Goal: Task Accomplishment & Management: Use online tool/utility

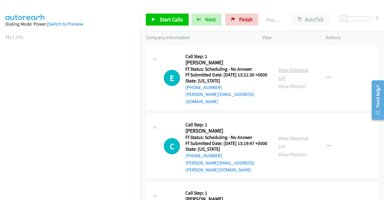
click at [294, 72] on link "View External Url" at bounding box center [294, 73] width 30 height 15
click at [296, 137] on link "View External Url" at bounding box center [294, 141] width 30 height 15
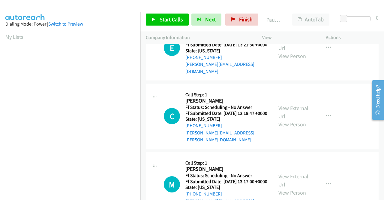
scroll to position [60, 0]
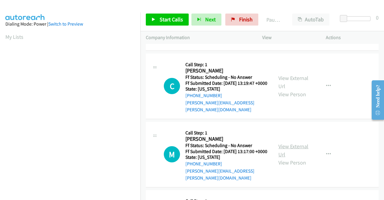
click at [284, 143] on link "View External Url" at bounding box center [294, 150] width 30 height 15
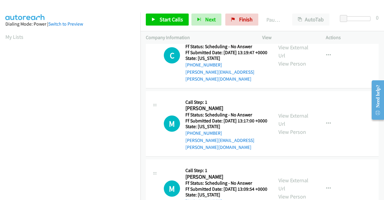
scroll to position [120, 0]
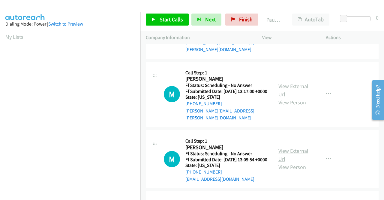
click at [293, 149] on link "View External Url" at bounding box center [294, 154] width 30 height 15
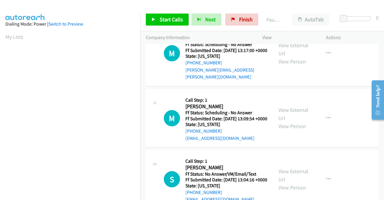
scroll to position [180, 0]
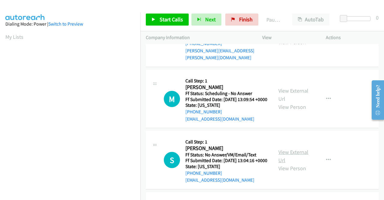
click at [279, 155] on link "View External Url" at bounding box center [294, 155] width 30 height 15
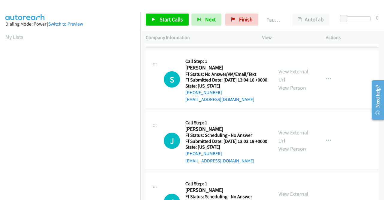
scroll to position [270, 0]
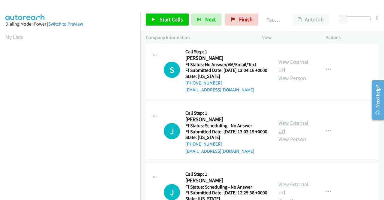
click at [291, 132] on link "View External Url" at bounding box center [294, 126] width 30 height 15
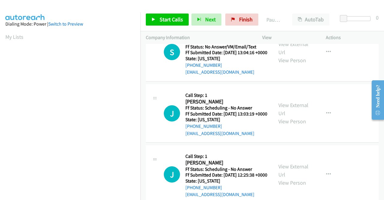
scroll to position [300, 0]
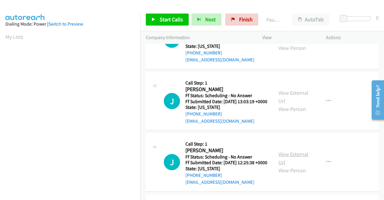
click at [298, 165] on link "View External Url" at bounding box center [294, 157] width 30 height 15
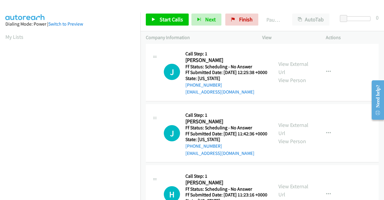
scroll to position [420, 0]
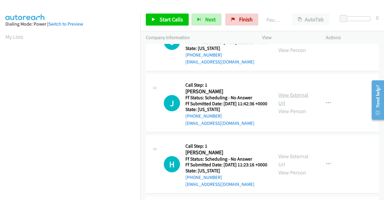
click at [285, 106] on link "View External Url" at bounding box center [294, 98] width 30 height 15
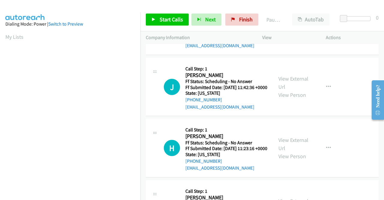
scroll to position [450, 0]
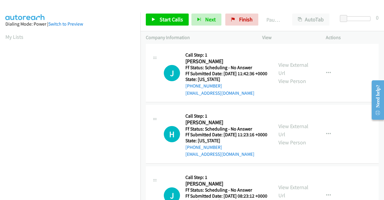
click at [289, 146] on div "View External Url View Person" at bounding box center [294, 134] width 31 height 24
click at [290, 137] on link "View External Url" at bounding box center [294, 129] width 30 height 15
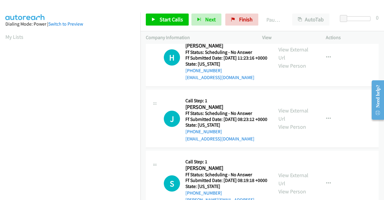
scroll to position [540, 0]
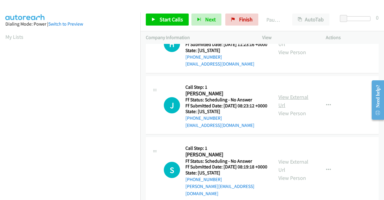
click at [283, 108] on link "View External Url" at bounding box center [294, 100] width 30 height 15
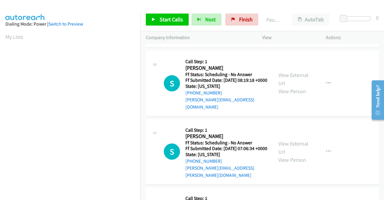
scroll to position [630, 0]
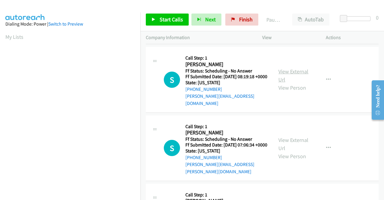
click at [298, 83] on link "View External Url" at bounding box center [294, 75] width 30 height 15
click at [280, 151] on link "View External Url" at bounding box center [294, 143] width 30 height 15
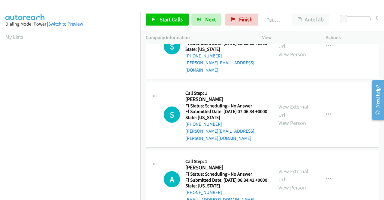
scroll to position [690, 0]
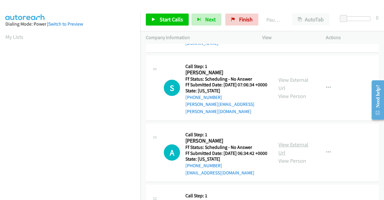
click at [282, 156] on link "View External Url" at bounding box center [294, 148] width 30 height 15
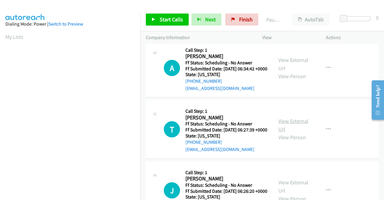
scroll to position [780, 0]
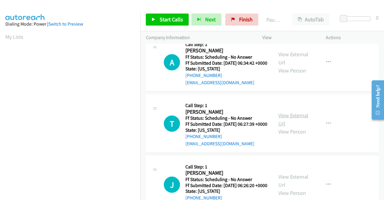
click at [280, 127] on link "View External Url" at bounding box center [294, 119] width 30 height 15
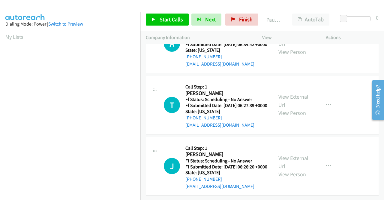
scroll to position [855, 0]
click at [284, 154] on link "View External Url" at bounding box center [294, 161] width 30 height 15
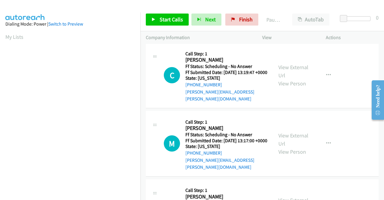
scroll to position [0, 0]
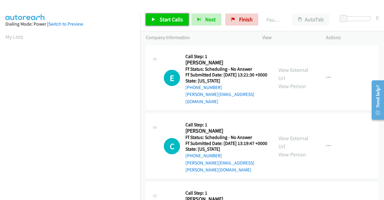
click at [169, 20] on span "Start Calls" at bounding box center [171, 19] width 23 height 7
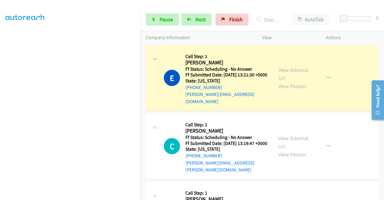
scroll to position [137, 0]
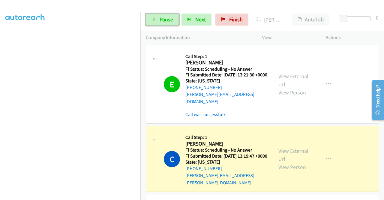
click at [171, 17] on span "Pause" at bounding box center [167, 19] width 14 height 7
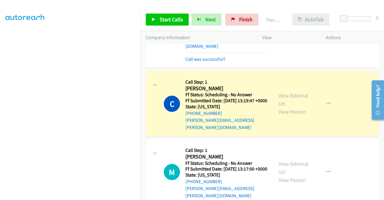
scroll to position [60, 0]
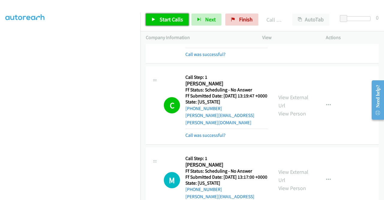
click at [154, 16] on link "Start Calls" at bounding box center [167, 20] width 43 height 12
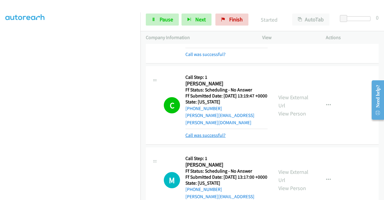
click at [210, 134] on link "Call was successful?" at bounding box center [205, 135] width 40 height 6
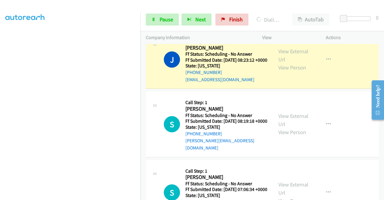
scroll to position [690, 0]
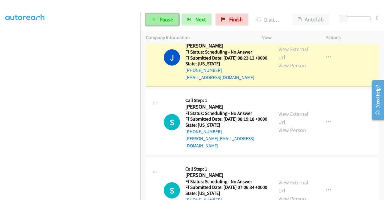
click at [164, 19] on span "Pause" at bounding box center [167, 19] width 14 height 7
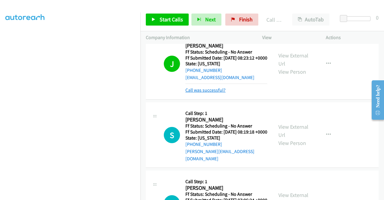
click at [207, 93] on link "Call was successful?" at bounding box center [205, 90] width 40 height 6
click at [177, 20] on span "Start Calls" at bounding box center [171, 19] width 23 height 7
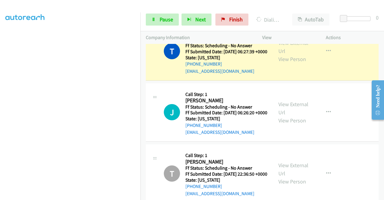
scroll to position [1003, 0]
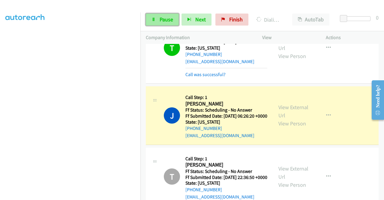
click at [164, 20] on span "Pause" at bounding box center [167, 19] width 14 height 7
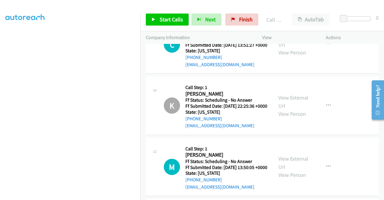
scroll to position [1213, 0]
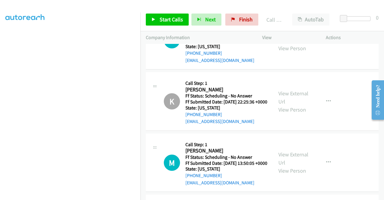
click at [302, 44] on link "View External Url" at bounding box center [294, 36] width 30 height 15
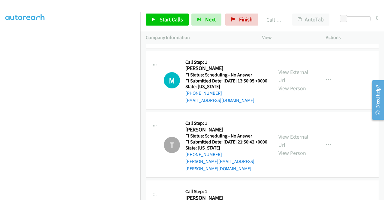
scroll to position [1303, 0]
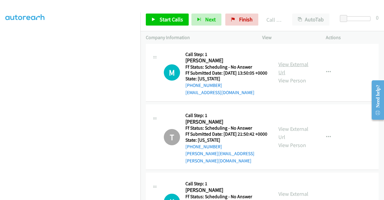
click at [299, 76] on link "View External Url" at bounding box center [294, 68] width 30 height 15
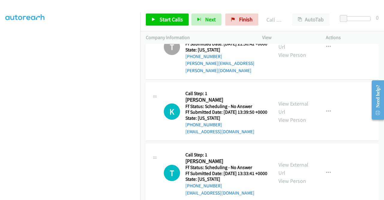
scroll to position [1423, 0]
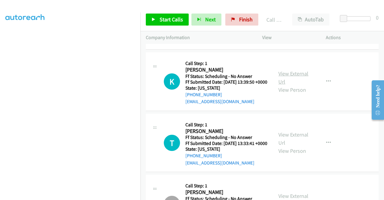
click at [295, 85] on link "View External Url" at bounding box center [294, 77] width 30 height 15
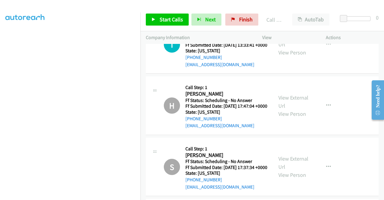
scroll to position [1543, 0]
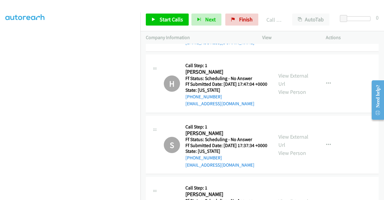
click at [287, 26] on link "View External Url" at bounding box center [294, 18] width 30 height 15
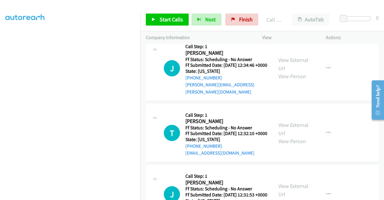
scroll to position [1693, 0]
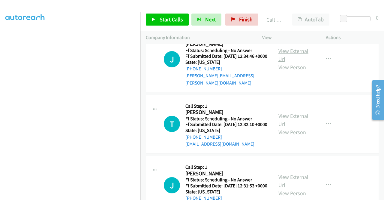
click at [298, 62] on link "View External Url" at bounding box center [294, 54] width 30 height 15
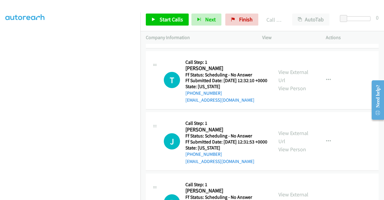
scroll to position [1754, 0]
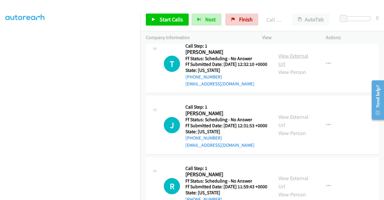
click at [295, 67] on link "View External Url" at bounding box center [294, 59] width 30 height 15
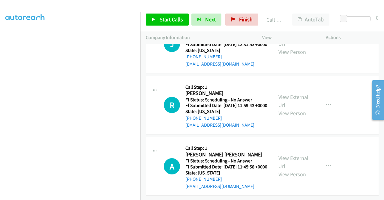
scroll to position [1874, 0]
click at [280, 47] on link "View External Url" at bounding box center [294, 39] width 30 height 15
click at [298, 108] on link "View External Url" at bounding box center [294, 100] width 30 height 15
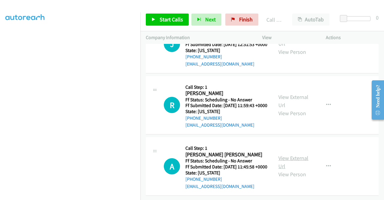
click at [287, 154] on link "View External Url" at bounding box center [294, 161] width 30 height 15
click at [156, 21] on link "Start Calls" at bounding box center [167, 20] width 43 height 12
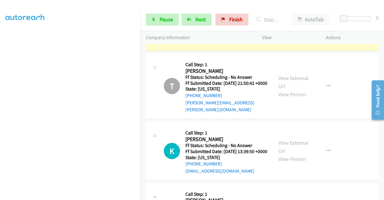
scroll to position [1397, 0]
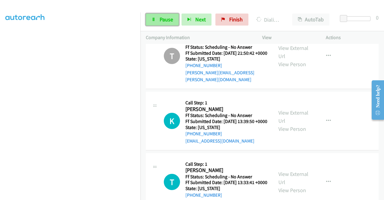
click at [166, 22] on span "Pause" at bounding box center [167, 19] width 14 height 7
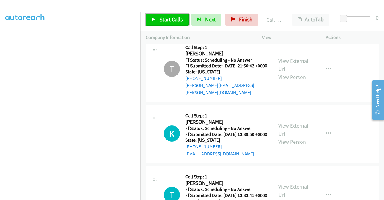
click at [165, 21] on span "Start Calls" at bounding box center [171, 19] width 23 height 7
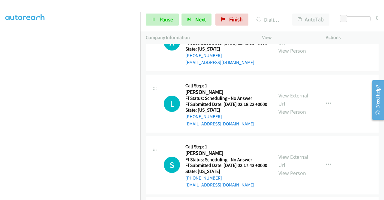
scroll to position [2057, 0]
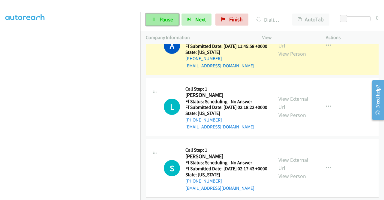
click at [166, 21] on span "Pause" at bounding box center [167, 19] width 14 height 7
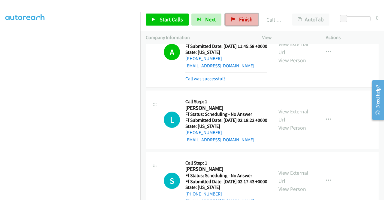
click at [242, 23] on span "Finish" at bounding box center [246, 19] width 14 height 7
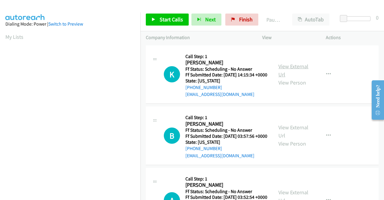
click at [283, 70] on link "View External Url" at bounding box center [294, 70] width 30 height 15
click at [302, 135] on link "View External Url" at bounding box center [294, 131] width 30 height 15
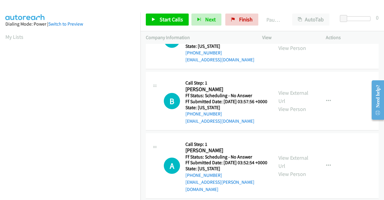
scroll to position [60, 0]
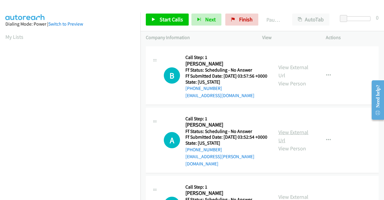
click at [289, 141] on link "View External Url" at bounding box center [294, 135] width 30 height 15
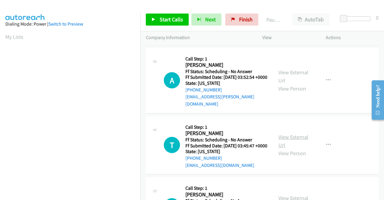
scroll to position [120, 0]
click at [285, 148] on link "View External Url" at bounding box center [294, 140] width 30 height 15
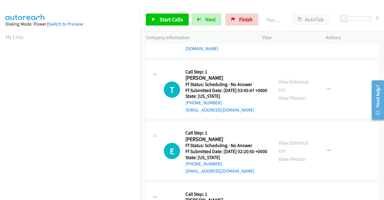
scroll to position [180, 0]
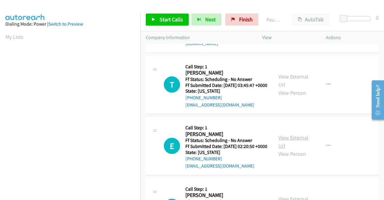
click at [287, 149] on link "View External Url" at bounding box center [294, 141] width 30 height 15
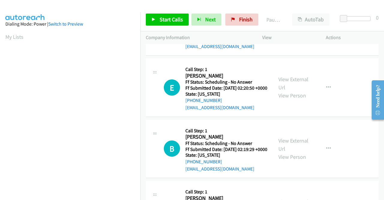
scroll to position [240, 0]
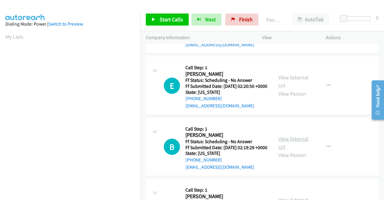
click at [291, 150] on link "View External Url" at bounding box center [294, 142] width 30 height 15
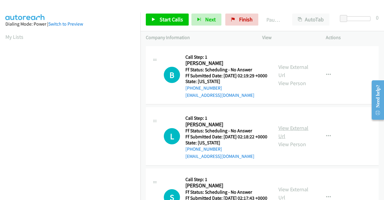
scroll to position [330, 0]
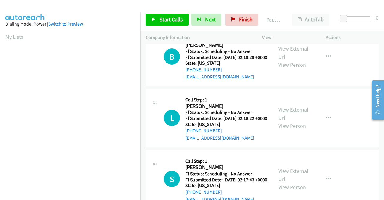
click at [293, 121] on link "View External Url" at bounding box center [294, 113] width 30 height 15
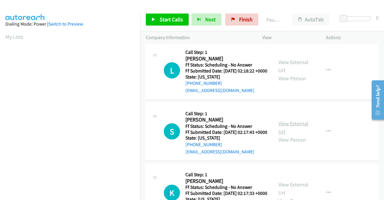
scroll to position [390, 0]
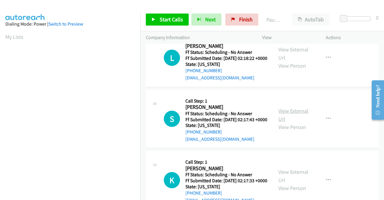
click at [302, 122] on link "View External Url" at bounding box center [294, 114] width 30 height 15
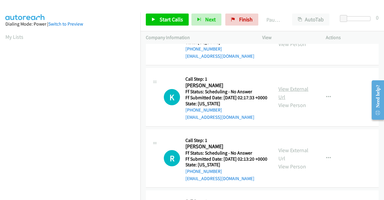
scroll to position [480, 0]
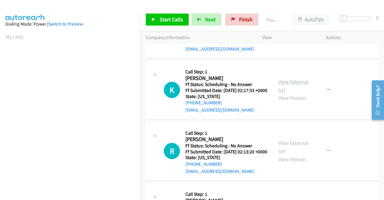
click at [288, 93] on link "View External Url" at bounding box center [294, 85] width 30 height 15
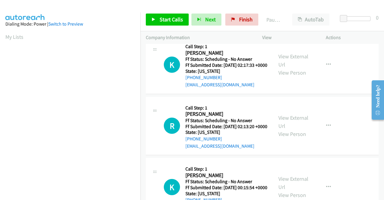
scroll to position [540, 0]
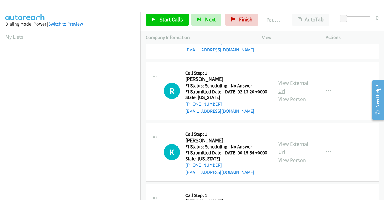
click at [284, 94] on link "View External Url" at bounding box center [294, 86] width 30 height 15
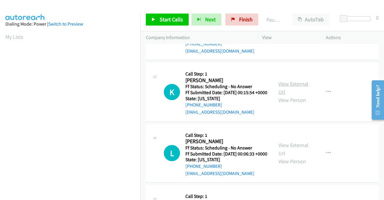
click at [287, 95] on link "View External Url" at bounding box center [294, 87] width 30 height 15
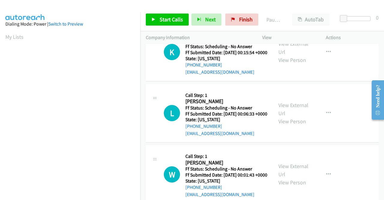
scroll to position [660, 0]
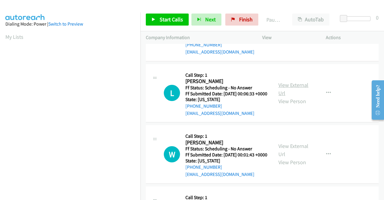
click at [292, 96] on link "View External Url" at bounding box center [294, 88] width 30 height 15
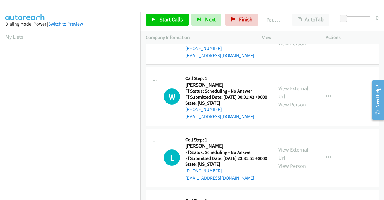
scroll to position [720, 0]
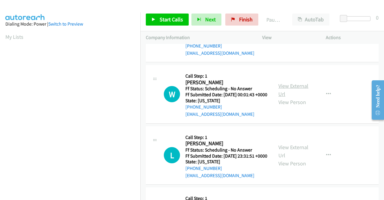
click at [288, 97] on link "View External Url" at bounding box center [294, 89] width 30 height 15
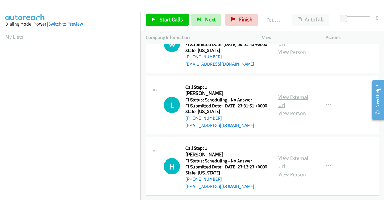
scroll to position [810, 0]
click at [286, 108] on link "View External Url" at bounding box center [294, 100] width 30 height 15
click at [290, 154] on link "View External Url" at bounding box center [294, 161] width 30 height 15
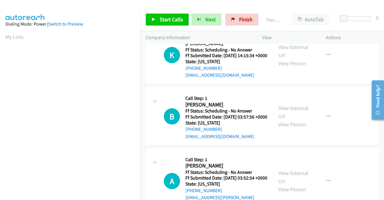
scroll to position [0, 0]
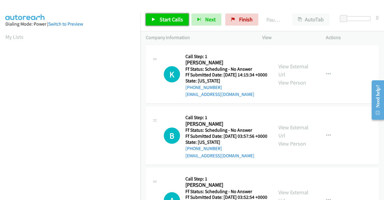
click at [169, 21] on span "Start Calls" at bounding box center [171, 19] width 23 height 7
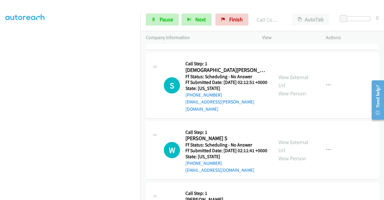
scroll to position [107, 0]
click at [157, 17] on link "Pause" at bounding box center [162, 20] width 33 height 12
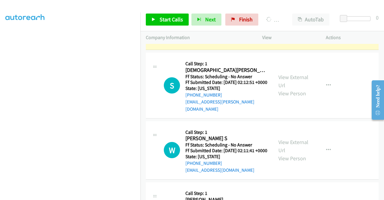
scroll to position [137, 0]
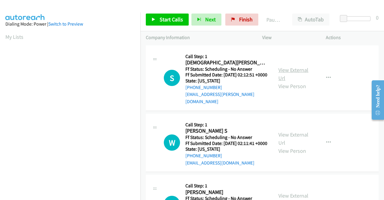
click at [299, 70] on link "View External Url" at bounding box center [294, 73] width 30 height 15
click at [294, 134] on link "View External Url" at bounding box center [294, 138] width 30 height 15
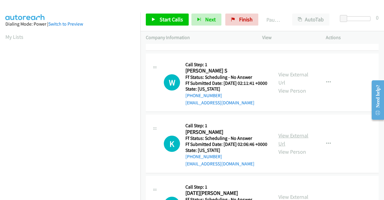
click at [296, 143] on link "View External Url" at bounding box center [294, 139] width 30 height 15
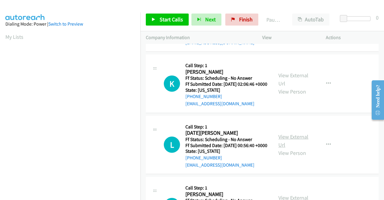
click at [284, 148] on link "View External Url" at bounding box center [294, 140] width 30 height 15
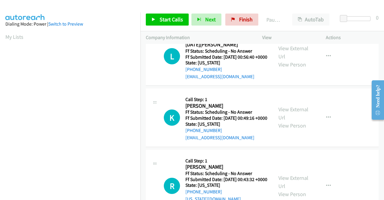
scroll to position [210, 0]
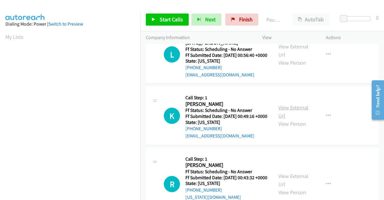
click at [289, 119] on link "View External Url" at bounding box center [294, 111] width 30 height 15
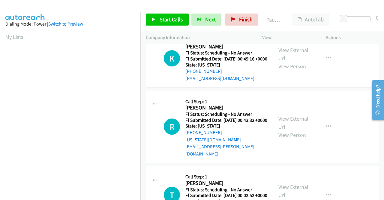
scroll to position [270, 0]
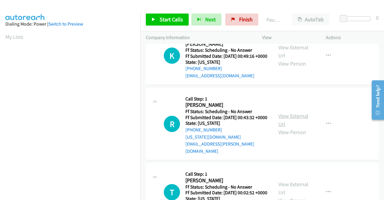
click at [301, 127] on link "View External Url" at bounding box center [294, 119] width 30 height 15
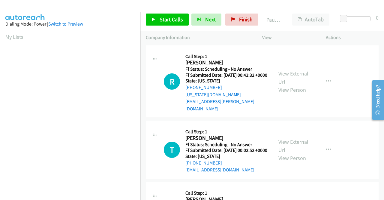
scroll to position [330, 0]
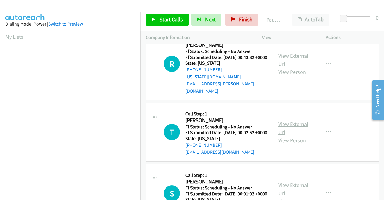
click at [289, 135] on link "View External Url" at bounding box center [294, 127] width 30 height 15
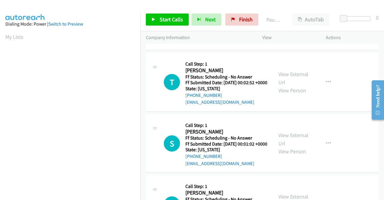
scroll to position [390, 0]
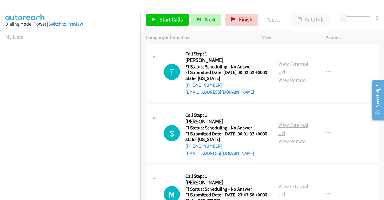
click at [279, 136] on link "View External Url" at bounding box center [294, 128] width 30 height 15
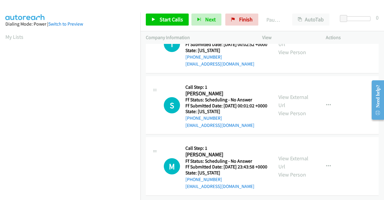
scroll to position [454, 0]
click at [288, 155] on link "View External Url" at bounding box center [294, 162] width 30 height 15
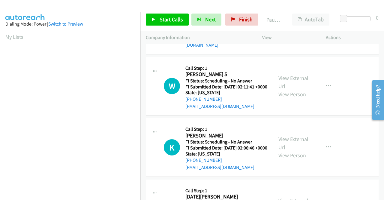
scroll to position [0, 0]
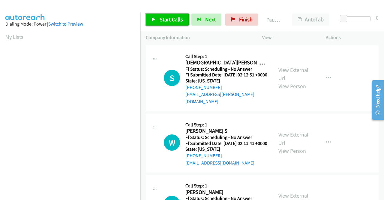
click at [180, 18] on span "Start Calls" at bounding box center [171, 19] width 23 height 7
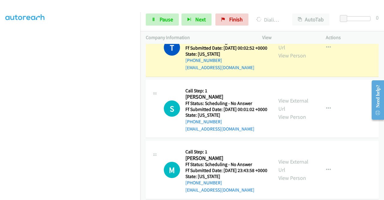
scroll to position [493, 0]
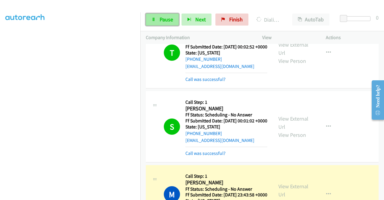
click at [169, 20] on span "Pause" at bounding box center [167, 19] width 14 height 7
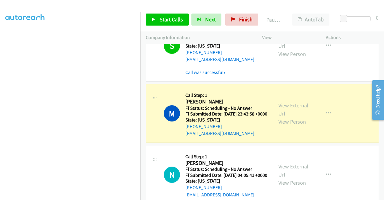
scroll to position [583, 0]
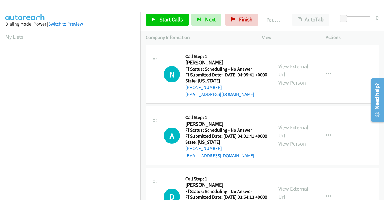
click at [289, 67] on link "View External Url" at bounding box center [294, 70] width 30 height 15
click at [284, 139] on link "View External Url" at bounding box center [294, 131] width 30 height 15
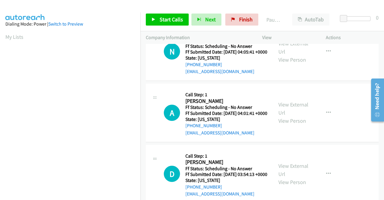
scroll to position [60, 0]
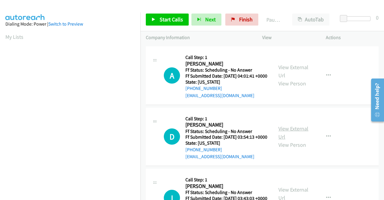
click at [299, 140] on link "View External Url" at bounding box center [294, 132] width 30 height 15
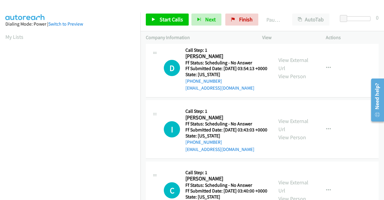
scroll to position [150, 0]
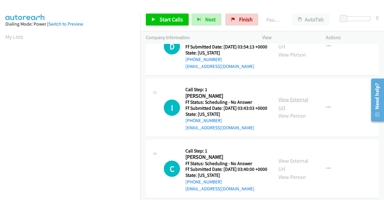
click at [292, 111] on link "View External Url" at bounding box center [294, 103] width 30 height 15
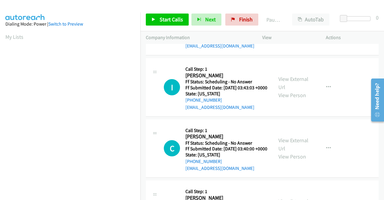
scroll to position [180, 0]
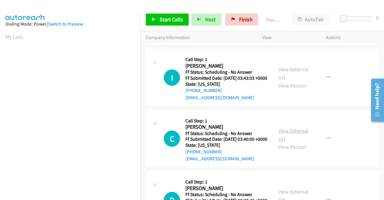
click at [289, 142] on link "View External Url" at bounding box center [294, 134] width 30 height 15
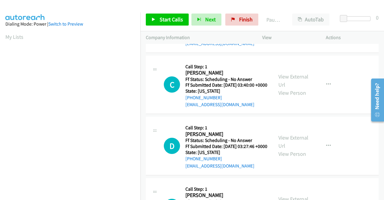
scroll to position [240, 0]
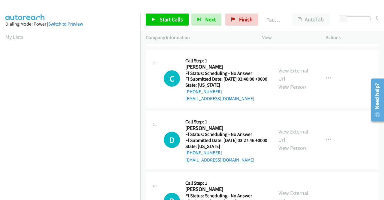
click at [285, 143] on link "View External Url" at bounding box center [294, 135] width 30 height 15
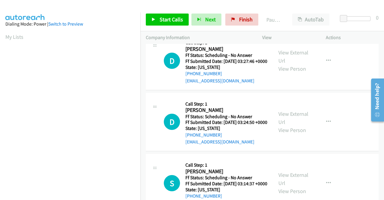
scroll to position [330, 0]
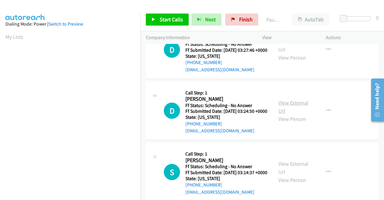
click at [285, 114] on link "View External Url" at bounding box center [294, 106] width 30 height 15
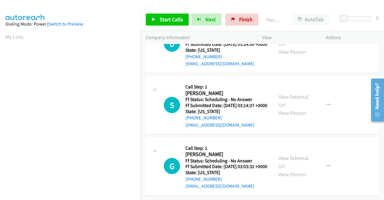
scroll to position [420, 0]
click at [285, 108] on link "View External Url" at bounding box center [294, 100] width 30 height 15
click at [300, 154] on link "View External Url" at bounding box center [294, 161] width 30 height 15
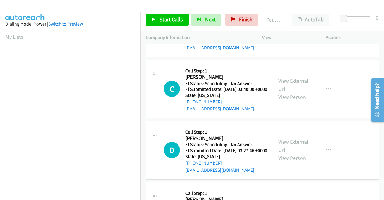
scroll to position [0, 0]
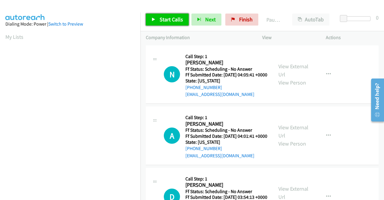
click at [180, 20] on span "Start Calls" at bounding box center [171, 19] width 23 height 7
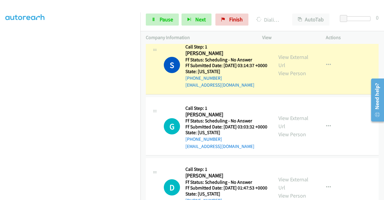
scroll to position [540, 0]
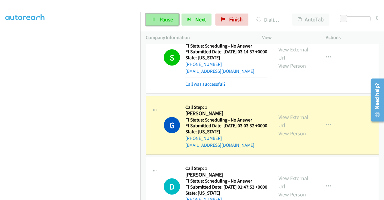
click at [171, 21] on span "Pause" at bounding box center [167, 19] width 14 height 7
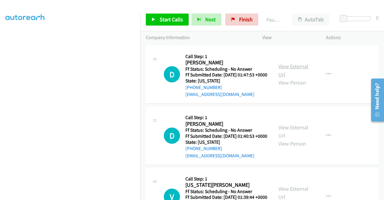
click at [297, 69] on link "View External Url" at bounding box center [294, 70] width 30 height 15
click at [297, 135] on link "View External Url" at bounding box center [294, 131] width 30 height 15
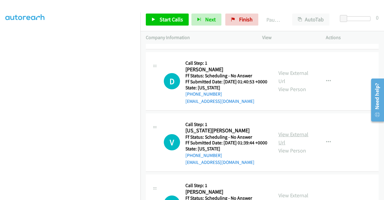
scroll to position [60, 0]
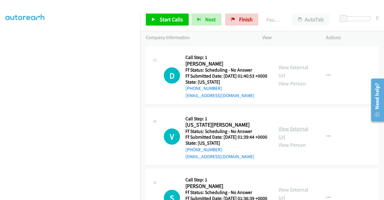
click at [290, 140] on link "View External Url" at bounding box center [294, 132] width 30 height 15
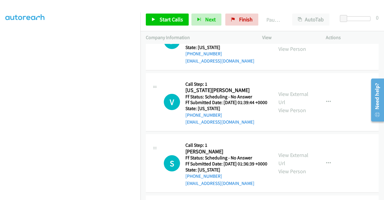
scroll to position [120, 0]
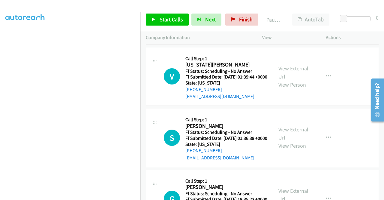
click at [290, 141] on link "View External Url" at bounding box center [294, 133] width 30 height 15
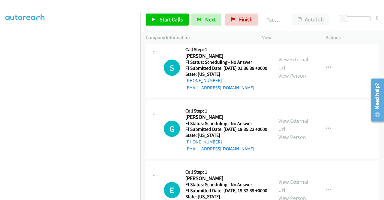
scroll to position [210, 0]
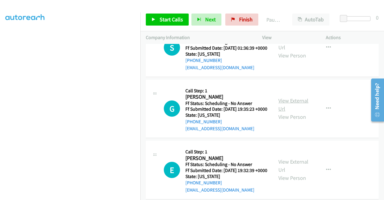
click at [292, 112] on link "View External Url" at bounding box center [294, 104] width 30 height 15
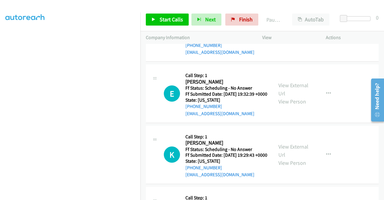
scroll to position [300, 0]
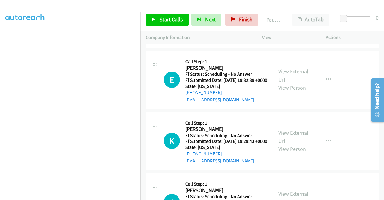
click at [280, 83] on link "View External Url" at bounding box center [294, 75] width 30 height 15
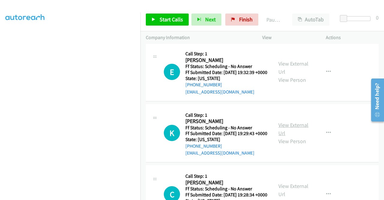
scroll to position [330, 0]
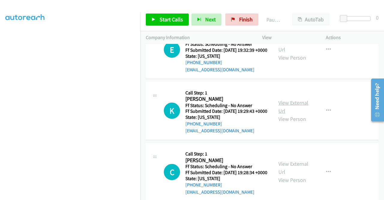
click at [285, 114] on link "View External Url" at bounding box center [294, 106] width 30 height 15
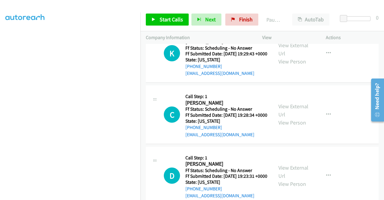
scroll to position [390, 0]
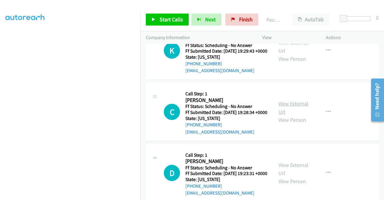
click at [282, 115] on link "View External Url" at bounding box center [294, 107] width 30 height 15
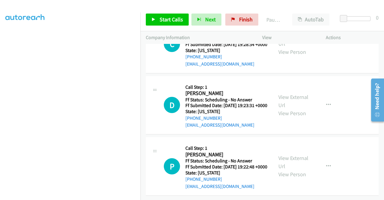
scroll to position [480, 0]
click at [283, 108] on link "View External Url" at bounding box center [294, 100] width 30 height 15
click at [287, 154] on link "View External Url" at bounding box center [294, 161] width 30 height 15
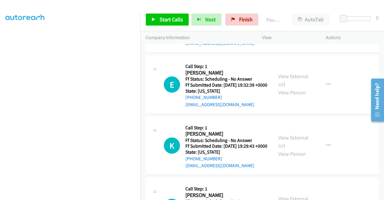
scroll to position [0, 0]
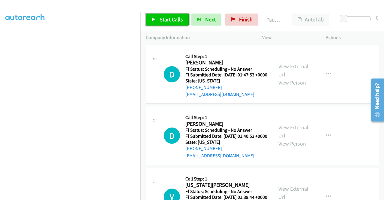
click at [160, 20] on span "Start Calls" at bounding box center [171, 19] width 23 height 7
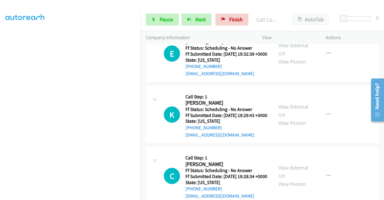
scroll to position [403, 0]
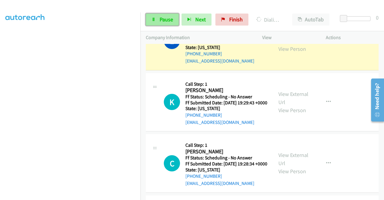
click at [164, 20] on span "Pause" at bounding box center [167, 19] width 14 height 7
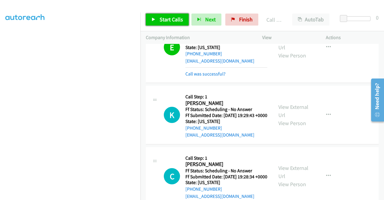
click at [175, 20] on span "Start Calls" at bounding box center [171, 19] width 23 height 7
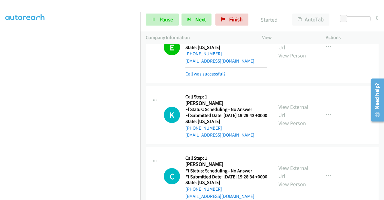
drag, startPoint x: 209, startPoint y: 111, endPoint x: 211, endPoint y: 108, distance: 3.4
click at [209, 77] on link "Call was successful?" at bounding box center [205, 74] width 40 height 6
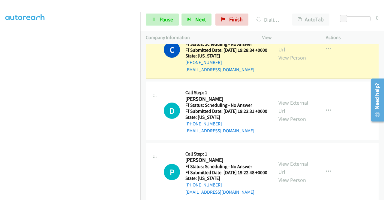
scroll to position [559, 0]
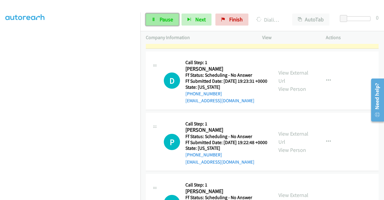
click at [167, 21] on span "Pause" at bounding box center [167, 19] width 14 height 7
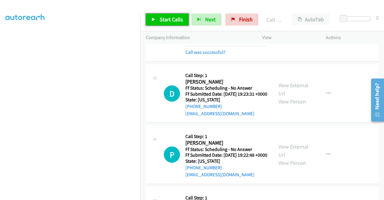
click at [177, 20] on span "Start Calls" at bounding box center [171, 19] width 23 height 7
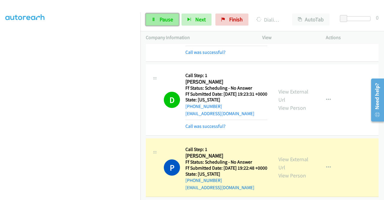
click at [163, 21] on span "Pause" at bounding box center [167, 19] width 14 height 7
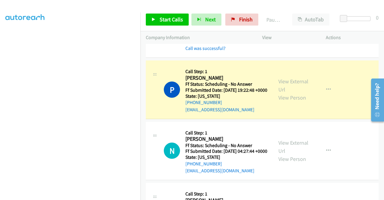
scroll to position [679, 0]
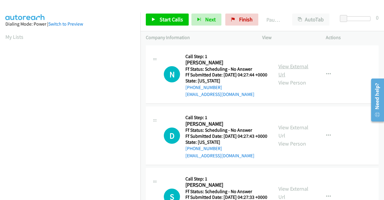
click at [289, 69] on link "View External Url" at bounding box center [294, 70] width 30 height 15
click at [299, 137] on link "View External Url" at bounding box center [294, 131] width 30 height 15
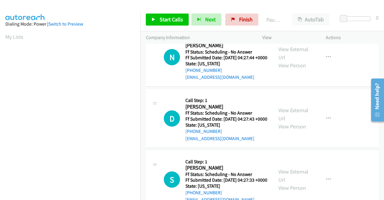
scroll to position [30, 0]
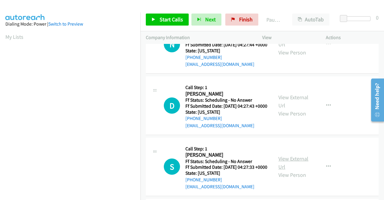
click at [291, 170] on link "View External Url" at bounding box center [294, 162] width 30 height 15
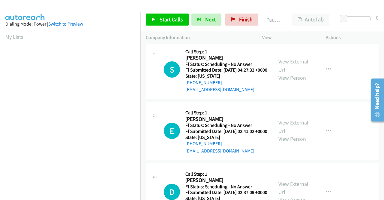
scroll to position [150, 0]
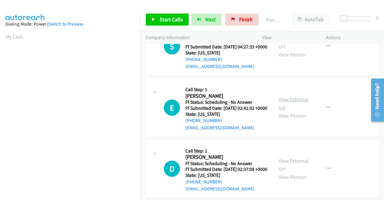
click at [280, 111] on link "View External Url" at bounding box center [294, 103] width 30 height 15
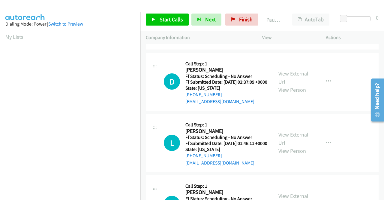
scroll to position [240, 0]
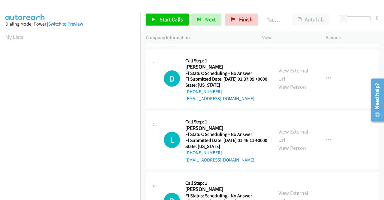
click at [286, 82] on link "View External Url" at bounding box center [294, 74] width 30 height 15
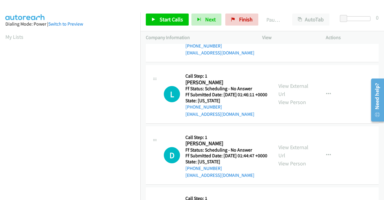
scroll to position [300, 0]
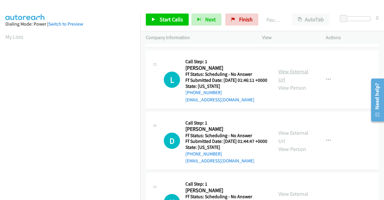
click at [294, 83] on link "View External Url" at bounding box center [294, 75] width 30 height 15
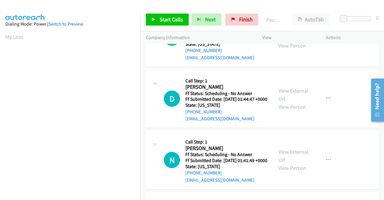
scroll to position [360, 0]
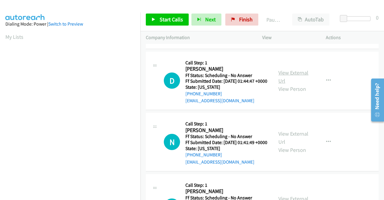
click at [302, 84] on link "View External Url" at bounding box center [294, 76] width 30 height 15
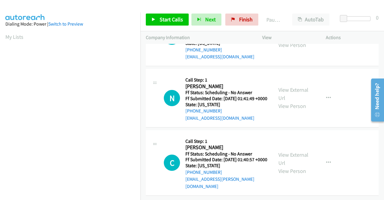
scroll to position [420, 0]
click at [282, 101] on link "View External Url" at bounding box center [294, 93] width 30 height 15
click at [282, 151] on link "View External Url" at bounding box center [294, 158] width 30 height 15
click at [178, 21] on span "Start Calls" at bounding box center [171, 19] width 23 height 7
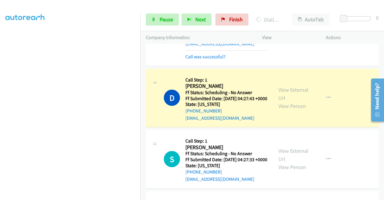
scroll to position [60, 0]
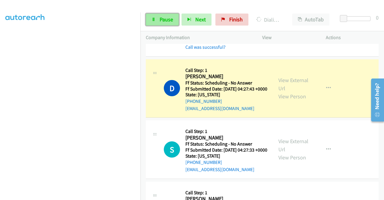
click at [161, 20] on span "Pause" at bounding box center [167, 19] width 14 height 7
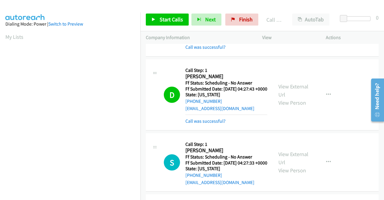
scroll to position [137, 0]
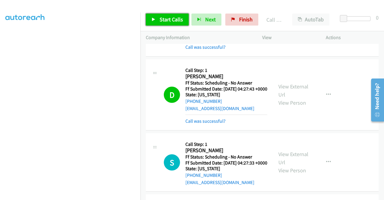
click at [164, 18] on span "Start Calls" at bounding box center [171, 19] width 23 height 7
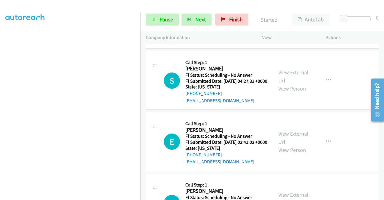
scroll to position [150, 0]
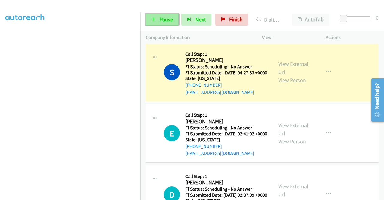
click at [161, 18] on span "Pause" at bounding box center [167, 19] width 14 height 7
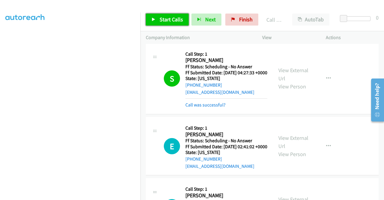
click at [177, 21] on span "Start Calls" at bounding box center [171, 19] width 23 height 7
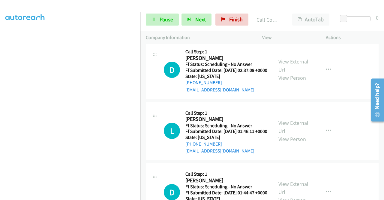
scroll to position [330, 0]
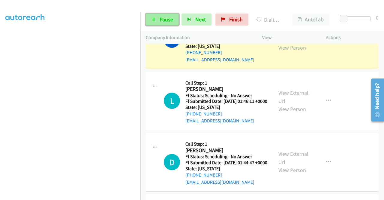
click at [172, 18] on span "Pause" at bounding box center [167, 19] width 14 height 7
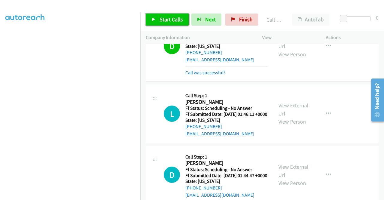
click at [175, 20] on span "Start Calls" at bounding box center [171, 19] width 23 height 7
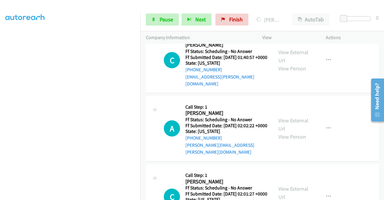
scroll to position [600, 0]
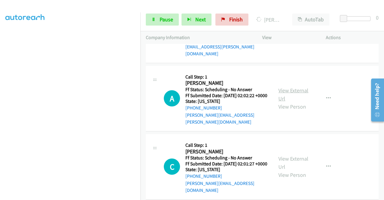
click at [304, 102] on link "View External Url" at bounding box center [294, 94] width 30 height 15
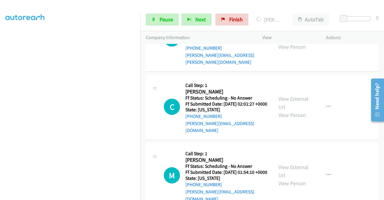
scroll to position [660, 0]
click at [294, 110] on link "View External Url" at bounding box center [294, 102] width 30 height 15
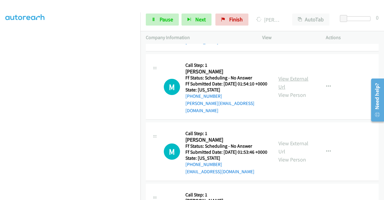
scroll to position [750, 0]
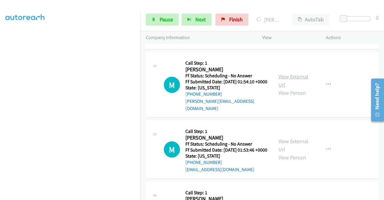
click at [289, 88] on link "View External Url" at bounding box center [294, 80] width 30 height 15
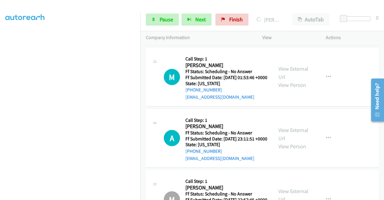
scroll to position [840, 0]
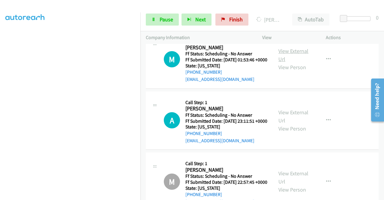
click at [286, 62] on link "View External Url" at bounding box center [294, 54] width 30 height 15
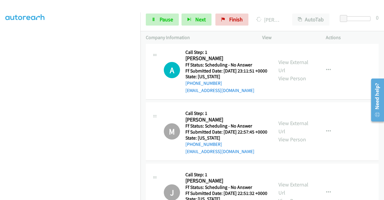
scroll to position [900, 0]
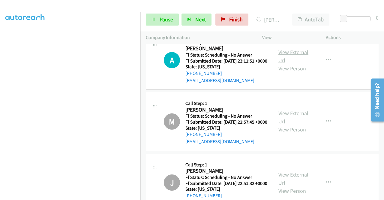
click at [288, 64] on link "View External Url" at bounding box center [294, 56] width 30 height 15
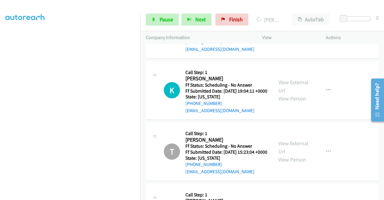
scroll to position [1141, 0]
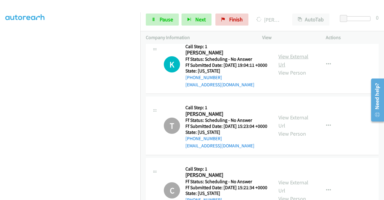
click at [291, 68] on link "View External Url" at bounding box center [294, 60] width 30 height 15
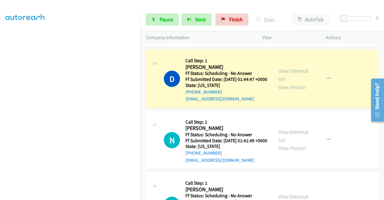
scroll to position [409, 0]
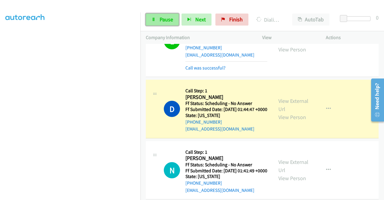
click at [163, 16] on link "Pause" at bounding box center [162, 20] width 33 height 12
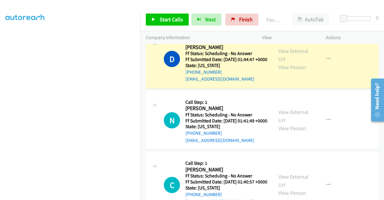
scroll to position [469, 0]
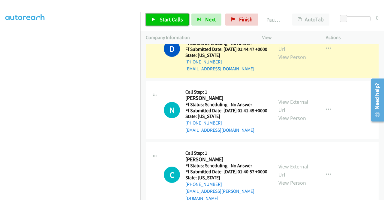
click at [168, 21] on span "Start Calls" at bounding box center [171, 19] width 23 height 7
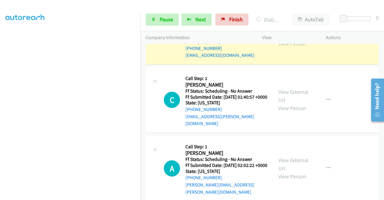
scroll to position [559, 0]
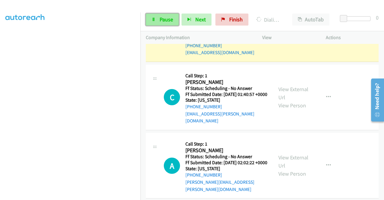
click at [163, 21] on span "Pause" at bounding box center [167, 19] width 14 height 7
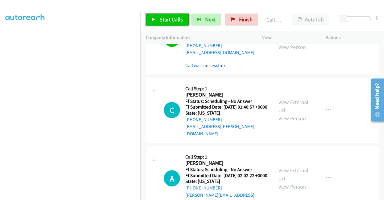
click at [172, 18] on span "Start Calls" at bounding box center [171, 19] width 23 height 7
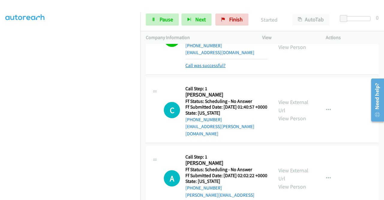
click at [202, 69] on div "Call was successful?" at bounding box center [226, 65] width 82 height 7
click at [203, 68] on link "Call was successful?" at bounding box center [205, 65] width 40 height 6
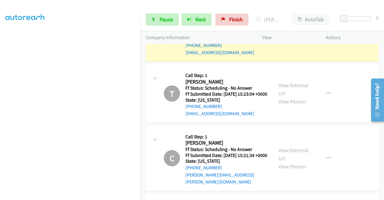
scroll to position [137, 0]
click at [169, 19] on span "Pause" at bounding box center [167, 19] width 14 height 7
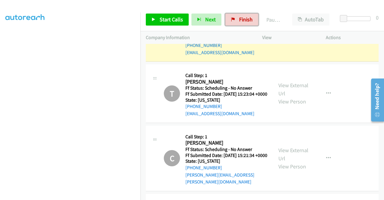
drag, startPoint x: 239, startPoint y: 17, endPoint x: 206, endPoint y: 29, distance: 35.8
click at [239, 17] on span "Finish" at bounding box center [246, 19] width 14 height 7
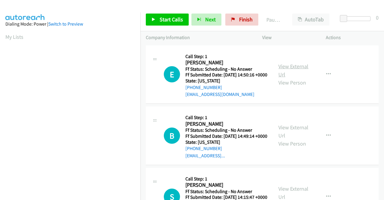
click at [291, 68] on link "View External Url" at bounding box center [294, 70] width 30 height 15
click at [294, 136] on link "View External Url" at bounding box center [294, 131] width 30 height 15
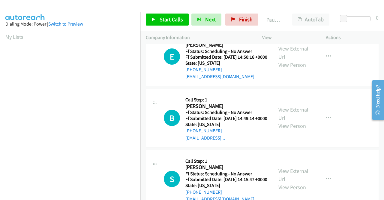
scroll to position [30, 0]
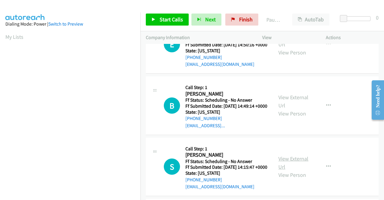
click at [290, 170] on link "View External Url" at bounding box center [294, 162] width 30 height 15
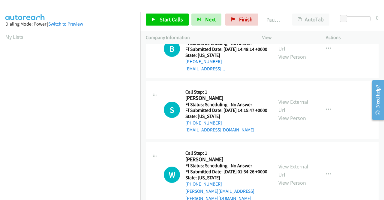
scroll to position [120, 0]
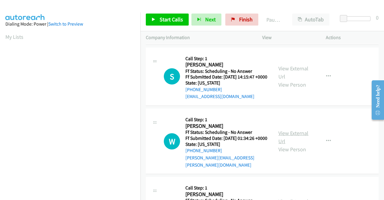
click at [280, 144] on link "View External Url" at bounding box center [294, 136] width 30 height 15
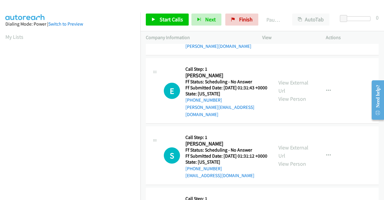
scroll to position [240, 0]
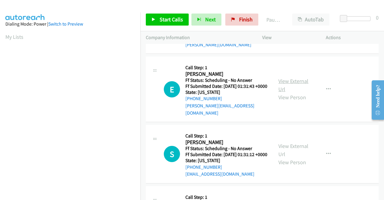
click at [294, 92] on link "View External Url" at bounding box center [294, 84] width 30 height 15
click at [292, 157] on link "View External Url" at bounding box center [294, 149] width 30 height 15
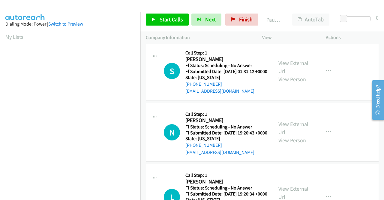
scroll to position [330, 0]
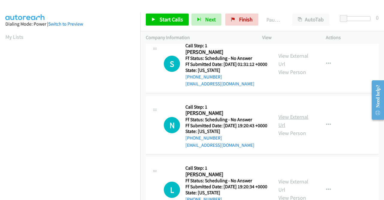
click at [291, 128] on link "View External Url" at bounding box center [294, 120] width 30 height 15
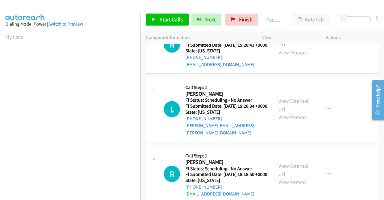
scroll to position [420, 0]
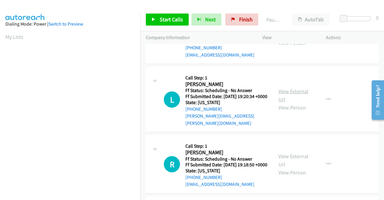
click at [293, 103] on link "View External Url" at bounding box center [294, 95] width 30 height 15
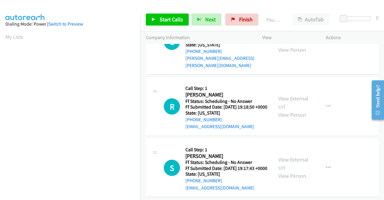
scroll to position [480, 0]
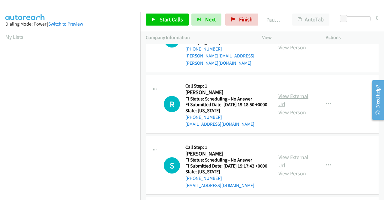
click at [282, 107] on link "View External Url" at bounding box center [294, 99] width 30 height 15
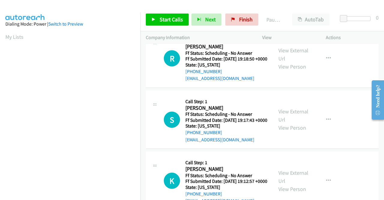
scroll to position [540, 0]
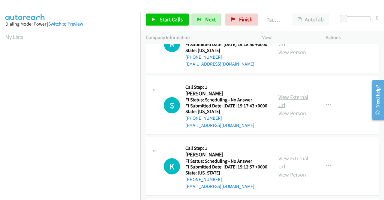
click at [291, 108] on link "View External Url" at bounding box center [294, 100] width 30 height 15
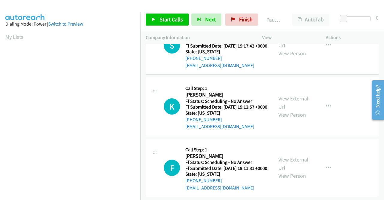
scroll to position [600, 0]
click at [286, 110] on link "View External Url" at bounding box center [294, 102] width 30 height 15
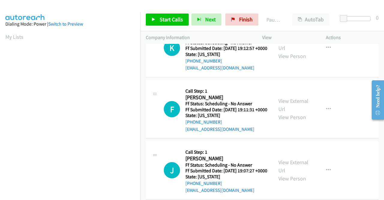
scroll to position [660, 0]
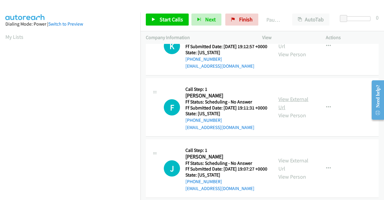
click at [297, 110] on link "View External Url" at bounding box center [294, 102] width 30 height 15
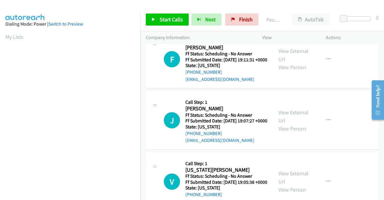
scroll to position [720, 0]
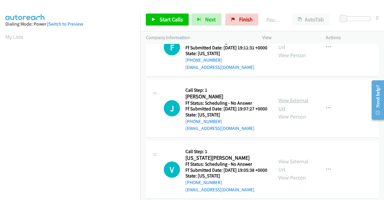
click at [287, 112] on link "View External Url" at bounding box center [294, 104] width 30 height 15
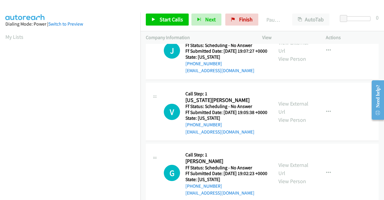
scroll to position [780, 0]
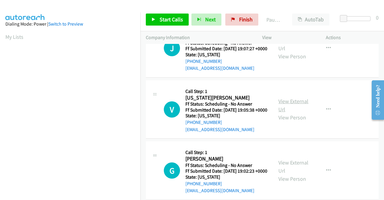
click at [287, 113] on link "View External Url" at bounding box center [294, 105] width 30 height 15
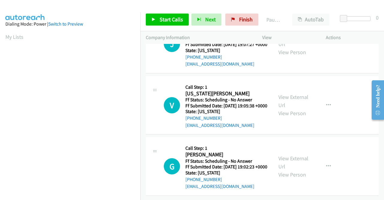
scroll to position [855, 0]
click at [279, 155] on link "View External Url" at bounding box center [294, 162] width 30 height 15
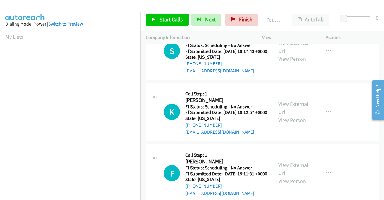
scroll to position [0, 0]
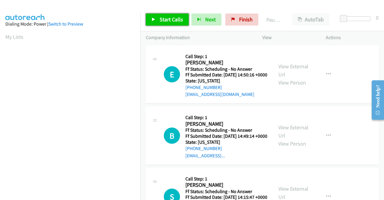
click at [168, 17] on span "Start Calls" at bounding box center [171, 19] width 23 height 7
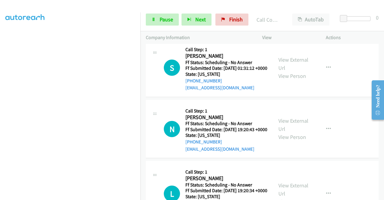
scroll to position [137, 0]
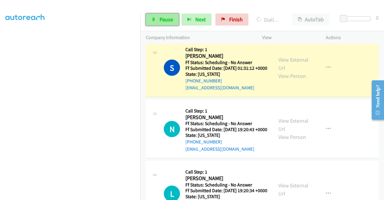
click at [160, 17] on span "Pause" at bounding box center [167, 19] width 14 height 7
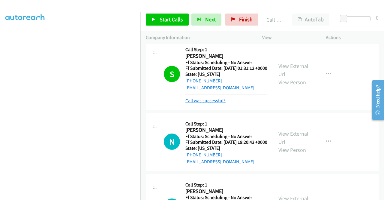
click at [212, 103] on link "Call was successful?" at bounding box center [205, 101] width 40 height 6
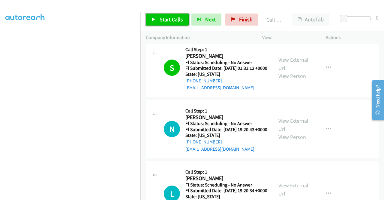
click at [176, 18] on span "Start Calls" at bounding box center [171, 19] width 23 height 7
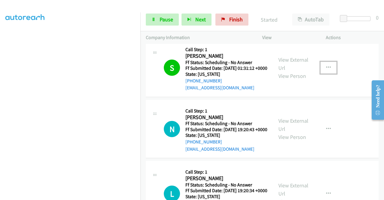
click at [322, 74] on button "button" at bounding box center [329, 68] width 16 height 12
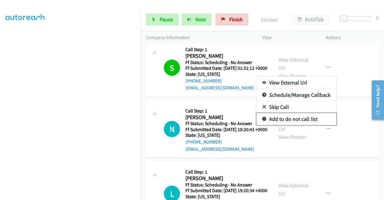
click at [295, 125] on link "Add to do not call list" at bounding box center [297, 119] width 80 height 12
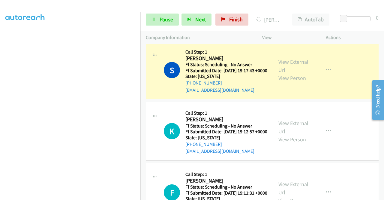
scroll to position [690, 0]
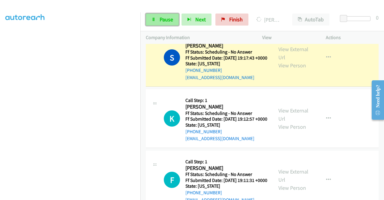
click at [172, 16] on link "Pause" at bounding box center [162, 20] width 33 height 12
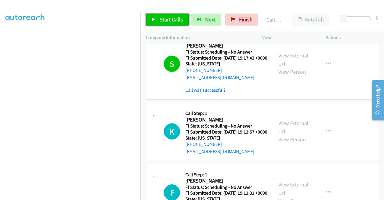
click at [168, 19] on span "Start Calls" at bounding box center [171, 19] width 23 height 7
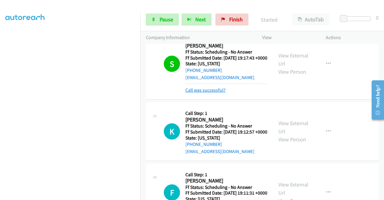
click at [207, 93] on link "Call was successful?" at bounding box center [205, 90] width 40 height 6
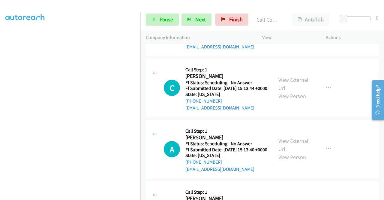
scroll to position [1087, 0]
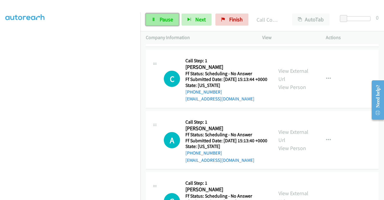
click at [174, 24] on link "Pause" at bounding box center [162, 20] width 33 height 12
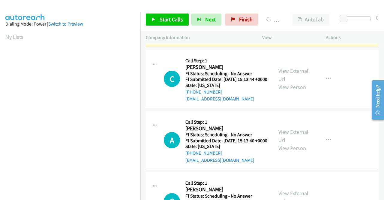
scroll to position [137, 0]
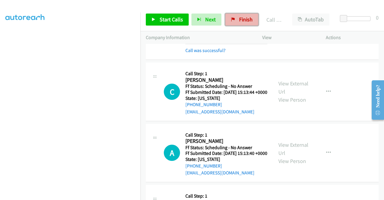
click at [241, 18] on span "Finish" at bounding box center [246, 19] width 14 height 7
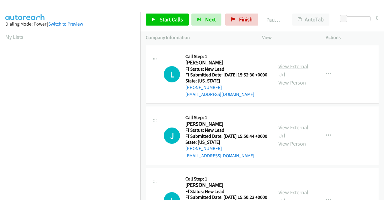
click at [295, 70] on link "View External Url" at bounding box center [294, 70] width 30 height 15
click at [288, 136] on link "View External Url" at bounding box center [294, 131] width 30 height 15
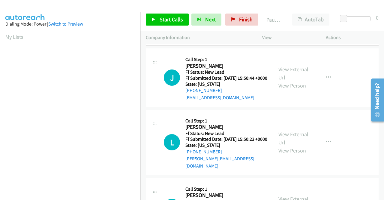
scroll to position [60, 0]
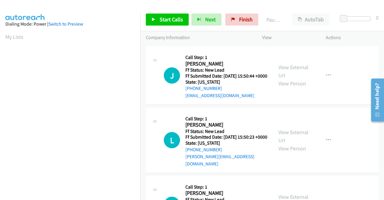
click at [290, 149] on div "View External Url View Person" at bounding box center [294, 140] width 31 height 24
click at [292, 143] on link "View External Url" at bounding box center [294, 135] width 30 height 15
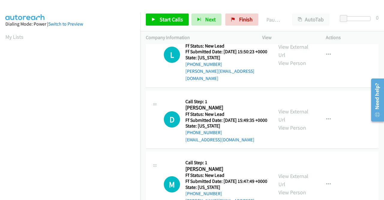
scroll to position [150, 0]
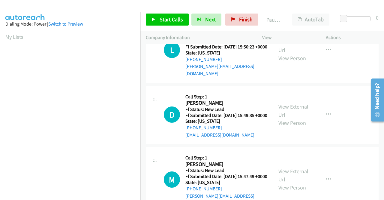
click at [294, 118] on link "View External Url" at bounding box center [294, 110] width 30 height 15
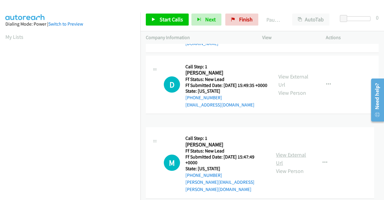
scroll to position [186, 0]
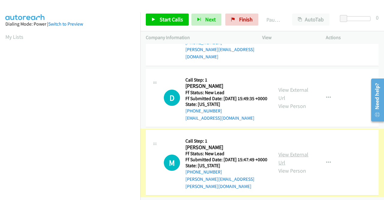
click at [285, 151] on link "View External Url" at bounding box center [294, 158] width 30 height 15
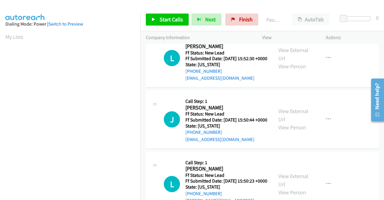
scroll to position [0, 0]
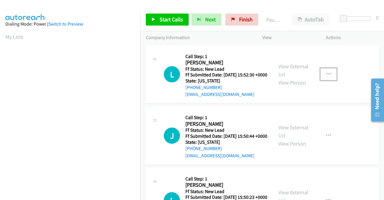
click at [326, 77] on icon "button" at bounding box center [328, 74] width 5 height 5
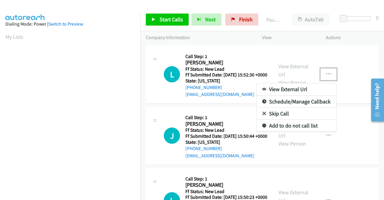
click at [300, 117] on link "Skip Call" at bounding box center [297, 113] width 80 height 12
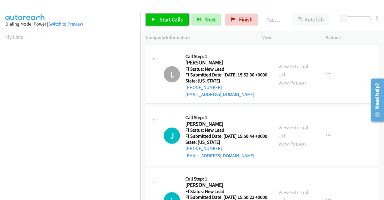
click at [168, 19] on span "Start Calls" at bounding box center [171, 19] width 23 height 7
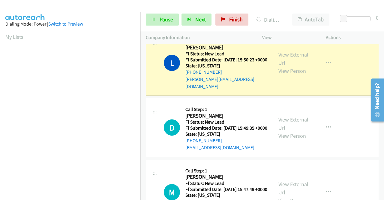
scroll to position [137, 0]
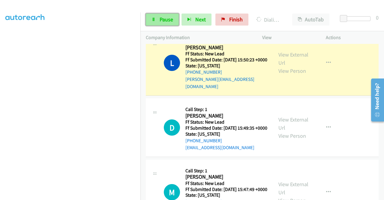
click at [167, 17] on span "Pause" at bounding box center [167, 19] width 14 height 7
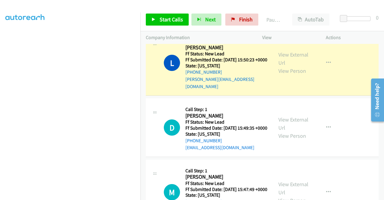
scroll to position [47, 0]
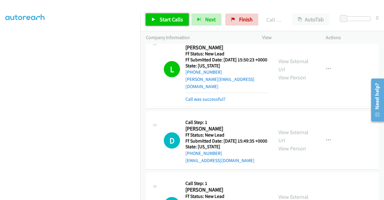
click at [175, 23] on link "Start Calls" at bounding box center [167, 20] width 43 height 12
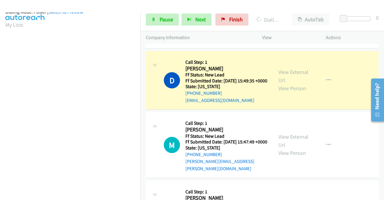
scroll to position [137, 0]
click at [158, 18] on link "Pause" at bounding box center [162, 20] width 33 height 12
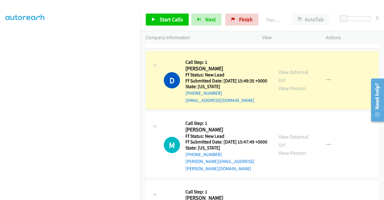
scroll to position [47, 0]
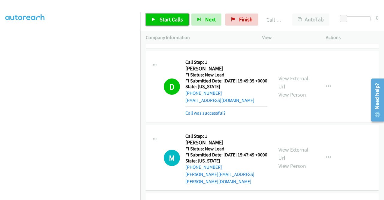
click at [176, 21] on span "Start Calls" at bounding box center [171, 19] width 23 height 7
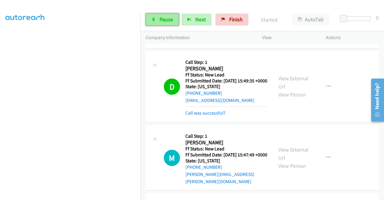
click at [166, 17] on span "Pause" at bounding box center [167, 19] width 14 height 7
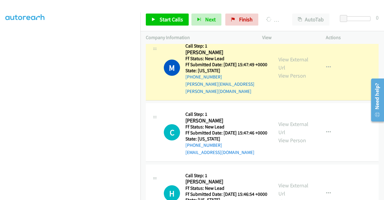
scroll to position [0, 0]
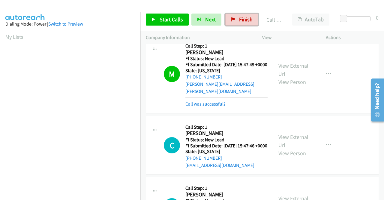
drag, startPoint x: 244, startPoint y: 21, endPoint x: 220, endPoint y: 31, distance: 26.1
click at [244, 21] on span "Finish" at bounding box center [246, 19] width 14 height 7
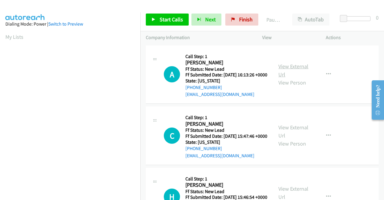
click at [300, 67] on link "View External Url" at bounding box center [294, 70] width 30 height 15
click at [293, 136] on link "View External Url" at bounding box center [294, 131] width 30 height 15
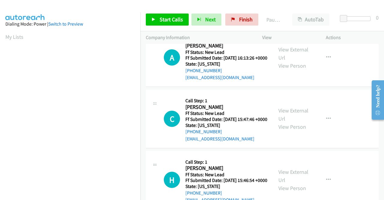
scroll to position [30, 0]
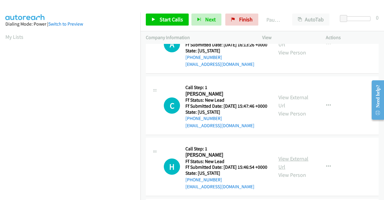
click at [286, 170] on link "View External Url" at bounding box center [294, 162] width 30 height 15
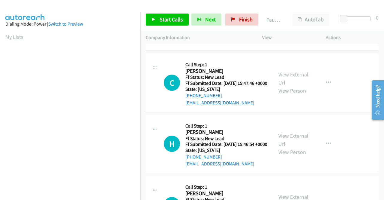
scroll to position [90, 0]
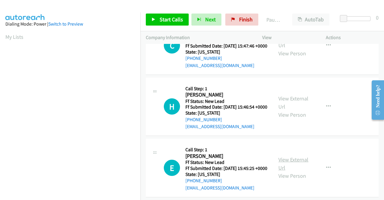
click at [289, 171] on link "View External Url" at bounding box center [294, 163] width 30 height 15
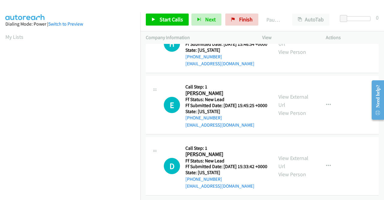
scroll to position [180, 0]
click at [290, 157] on link "View External Url" at bounding box center [294, 161] width 30 height 15
drag, startPoint x: 163, startPoint y: 20, endPoint x: 173, endPoint y: 22, distance: 9.5
click at [163, 20] on span "Start Calls" at bounding box center [171, 19] width 23 height 7
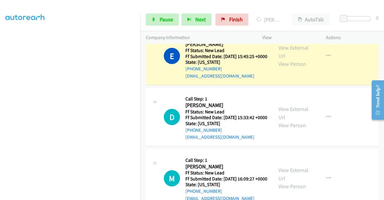
scroll to position [0, 0]
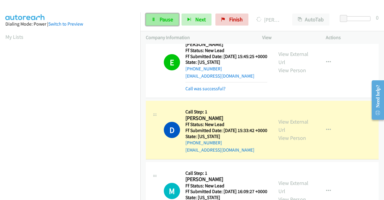
click at [171, 19] on span "Pause" at bounding box center [167, 19] width 14 height 7
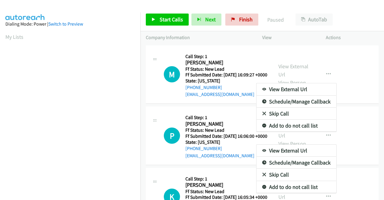
click at [238, 24] on div at bounding box center [192, 100] width 384 height 200
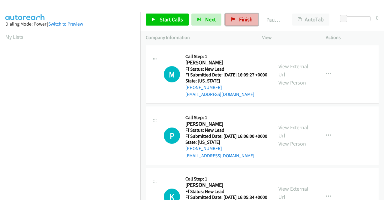
click at [239, 21] on span "Finish" at bounding box center [246, 19] width 14 height 7
click at [241, 19] on span "Finish" at bounding box center [246, 19] width 14 height 7
click at [289, 68] on link "View External Url" at bounding box center [294, 70] width 30 height 15
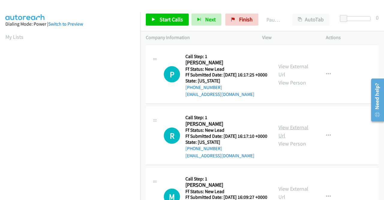
click at [302, 138] on link "View External Url" at bounding box center [294, 131] width 30 height 15
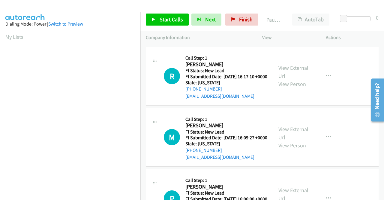
scroll to position [60, 0]
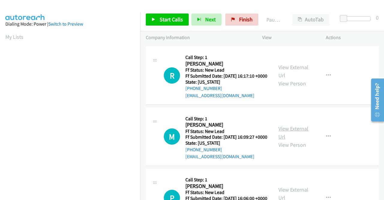
click at [304, 140] on link "View External Url" at bounding box center [294, 132] width 30 height 15
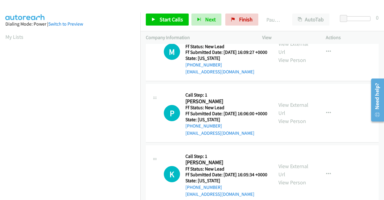
scroll to position [150, 0]
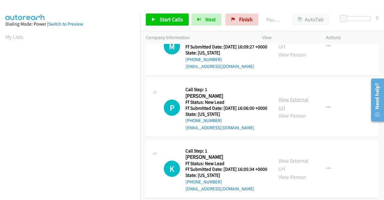
click at [297, 111] on link "View External Url" at bounding box center [294, 103] width 30 height 15
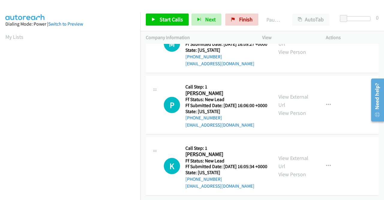
scroll to position [186, 0]
click at [292, 154] on link "View External Url" at bounding box center [294, 161] width 30 height 15
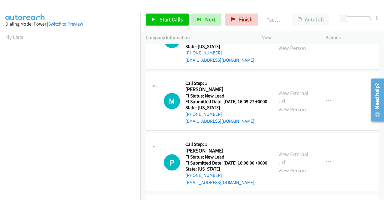
scroll to position [0, 0]
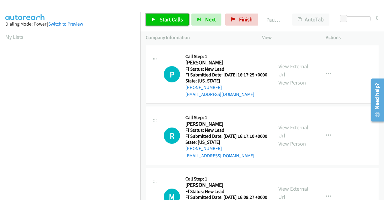
click at [178, 16] on link "Start Calls" at bounding box center [167, 20] width 43 height 12
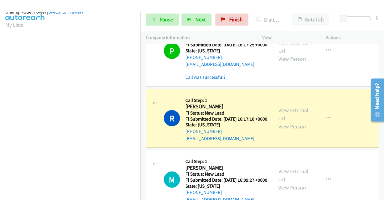
scroll to position [137, 0]
click at [171, 18] on span "Pause" at bounding box center [167, 19] width 14 height 7
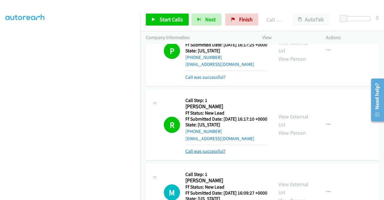
click at [216, 154] on link "Call was successful?" at bounding box center [205, 151] width 40 height 6
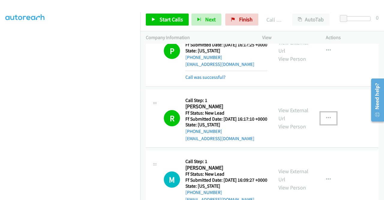
click at [327, 120] on icon "button" at bounding box center [328, 118] width 5 height 5
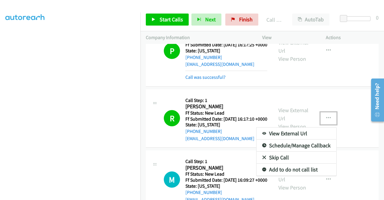
click at [292, 175] on link "Add to do not call list" at bounding box center [297, 169] width 80 height 12
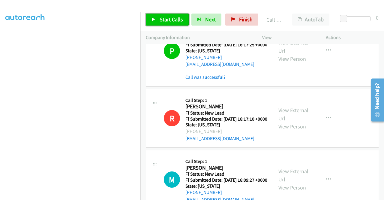
click at [166, 20] on span "Start Calls" at bounding box center [171, 19] width 23 height 7
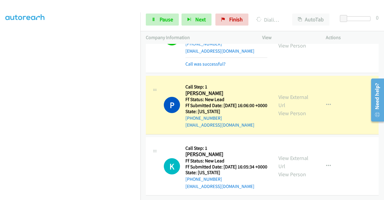
scroll to position [0, 0]
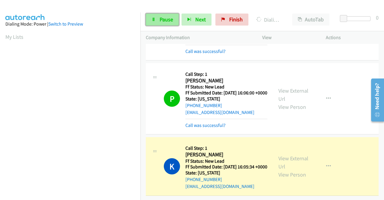
click at [171, 19] on span "Pause" at bounding box center [167, 19] width 14 height 7
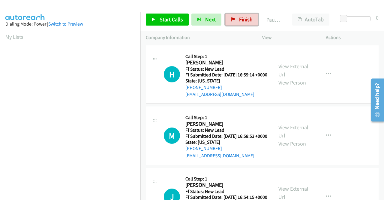
drag, startPoint x: 232, startPoint y: 20, endPoint x: 206, endPoint y: 32, distance: 28.7
click at [232, 20] on icon at bounding box center [233, 20] width 4 height 4
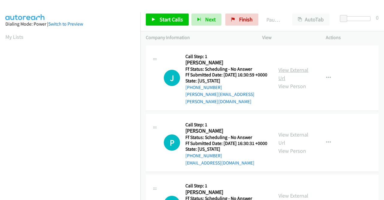
click at [298, 67] on link "View External Url" at bounding box center [294, 73] width 30 height 15
click at [289, 136] on link "View External Url" at bounding box center [294, 138] width 30 height 15
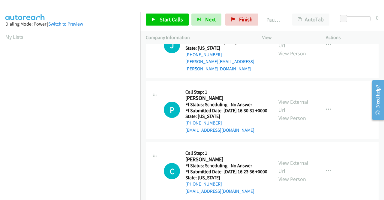
scroll to position [60, 0]
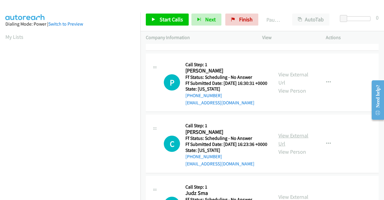
click at [292, 142] on link "View External Url" at bounding box center [294, 139] width 30 height 15
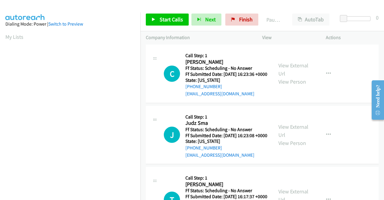
scroll to position [150, 0]
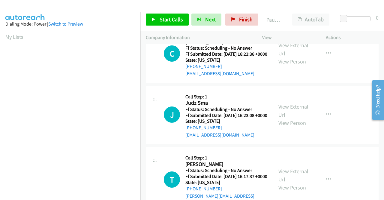
click at [295, 118] on link "View External Url" at bounding box center [294, 110] width 30 height 15
click at [291, 182] on link "View External Url" at bounding box center [294, 174] width 30 height 15
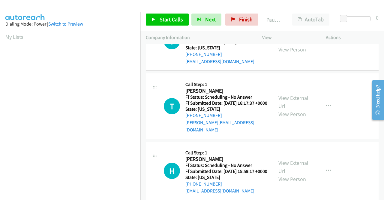
scroll to position [270, 0]
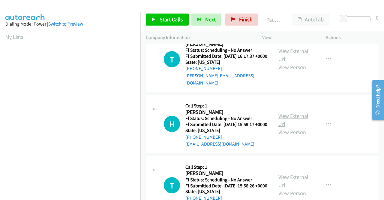
click at [286, 127] on link "View External Url" at bounding box center [294, 119] width 30 height 15
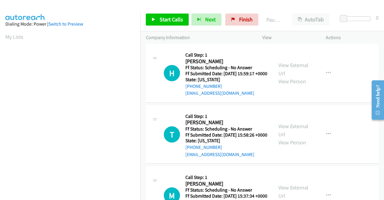
scroll to position [360, 0]
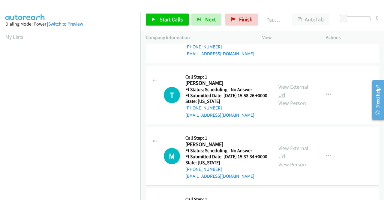
click at [289, 98] on link "View External Url" at bounding box center [294, 90] width 30 height 15
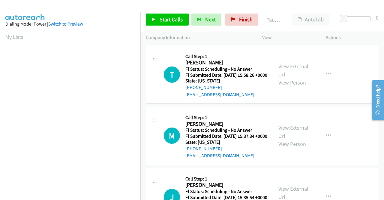
scroll to position [390, 0]
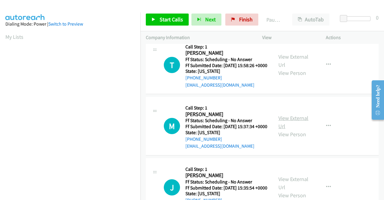
click at [292, 129] on link "View External Url" at bounding box center [294, 121] width 30 height 15
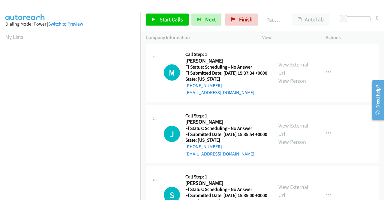
scroll to position [450, 0]
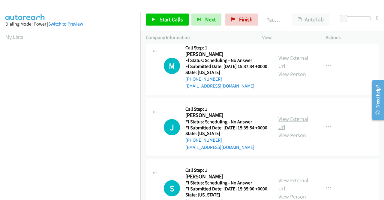
click at [289, 130] on link "View External Url" at bounding box center [294, 122] width 30 height 15
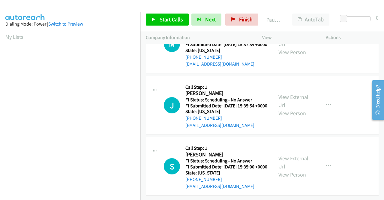
scroll to position [520, 0]
click at [298, 155] on link "View External Url" at bounding box center [294, 162] width 30 height 15
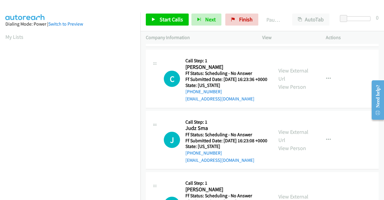
scroll to position [0, 0]
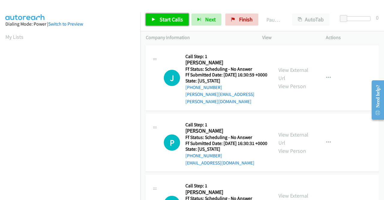
click at [161, 20] on span "Start Calls" at bounding box center [171, 19] width 23 height 7
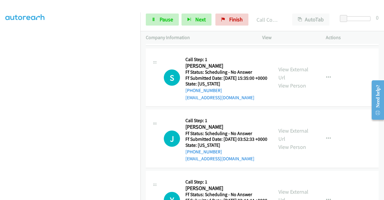
scroll to position [690, 0]
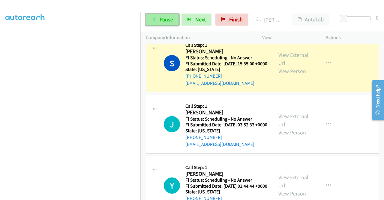
click at [165, 19] on span "Pause" at bounding box center [167, 19] width 14 height 7
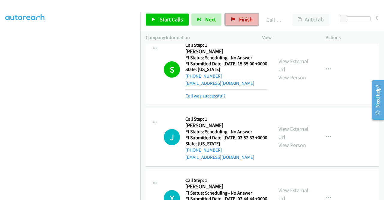
click at [239, 20] on span "Finish" at bounding box center [246, 19] width 14 height 7
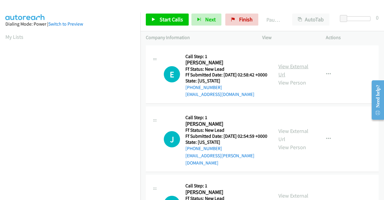
click at [297, 69] on link "View External Url" at bounding box center [294, 70] width 30 height 15
click at [283, 134] on link "View External Url" at bounding box center [294, 134] width 30 height 15
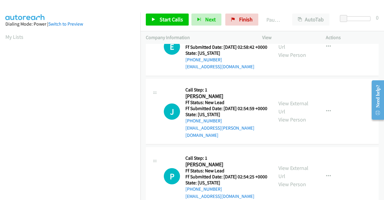
scroll to position [60, 0]
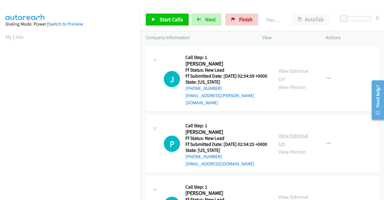
click at [285, 143] on link "View External Url" at bounding box center [294, 139] width 30 height 15
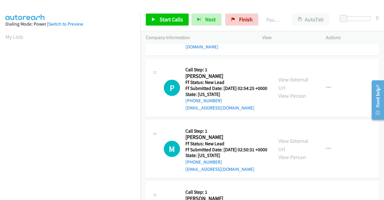
scroll to position [120, 0]
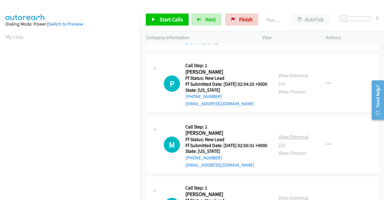
click at [279, 147] on link "View External Url" at bounding box center [294, 140] width 30 height 15
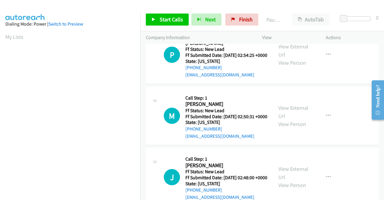
scroll to position [180, 0]
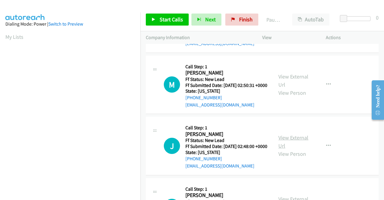
click at [293, 149] on link "View External Url" at bounding box center [294, 141] width 30 height 15
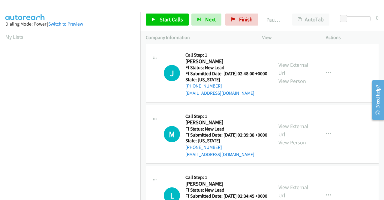
scroll to position [270, 0]
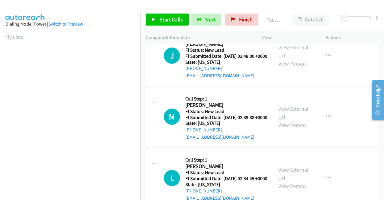
click at [285, 120] on link "View External Url" at bounding box center [294, 112] width 30 height 15
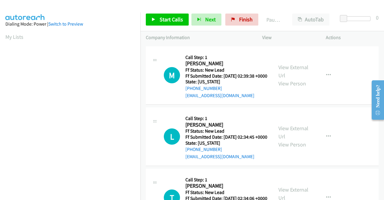
scroll to position [330, 0]
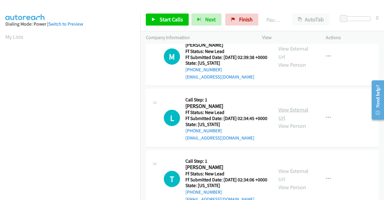
click at [294, 121] on link "View External Url" at bounding box center [294, 113] width 30 height 15
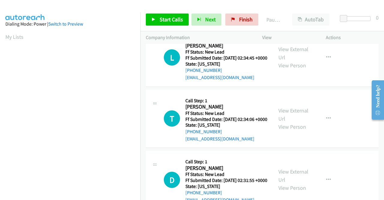
scroll to position [420, 0]
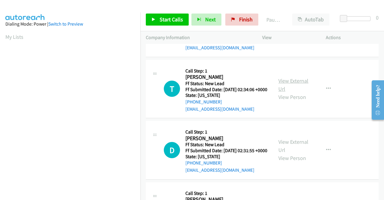
click at [286, 92] on link "View External Url" at bounding box center [294, 84] width 30 height 15
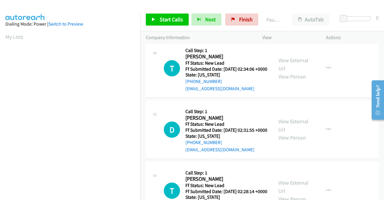
scroll to position [450, 0]
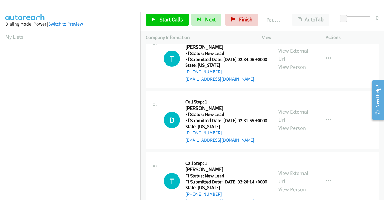
click at [285, 123] on link "View External Url" at bounding box center [294, 115] width 30 height 15
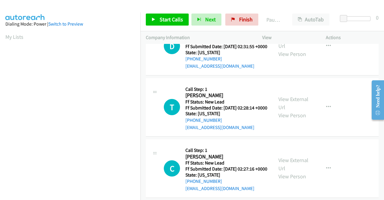
scroll to position [540, 0]
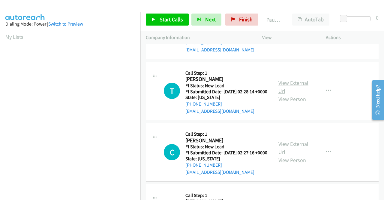
click at [280, 94] on link "View External Url" at bounding box center [294, 86] width 30 height 15
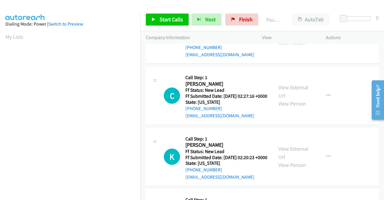
scroll to position [600, 0]
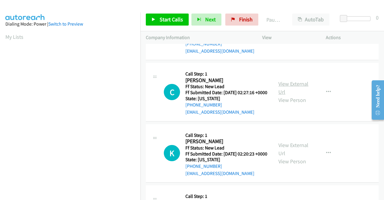
click at [287, 95] on link "View External Url" at bounding box center [294, 87] width 30 height 15
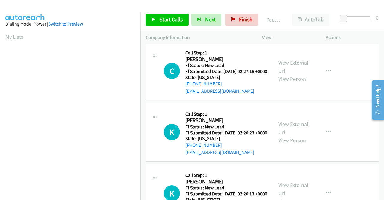
scroll to position [660, 0]
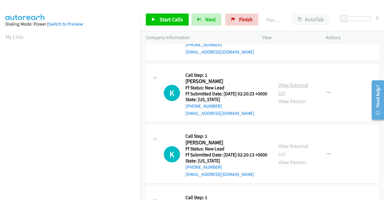
click at [283, 96] on link "View External Url" at bounding box center [294, 88] width 30 height 15
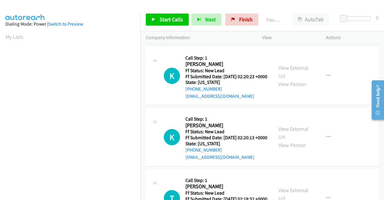
scroll to position [720, 0]
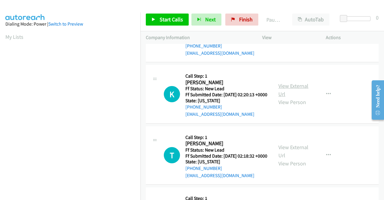
click at [281, 97] on link "View External Url" at bounding box center [294, 89] width 30 height 15
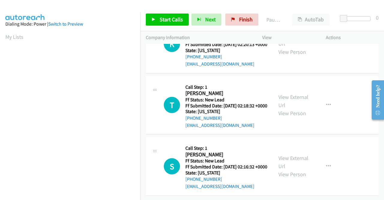
scroll to position [810, 0]
click at [285, 108] on link "View External Url" at bounding box center [294, 100] width 30 height 15
click at [286, 154] on link "View External Url" at bounding box center [294, 161] width 30 height 15
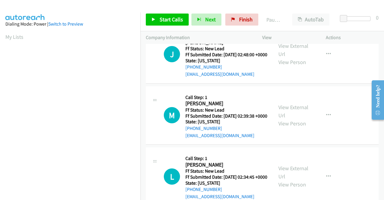
scroll to position [0, 0]
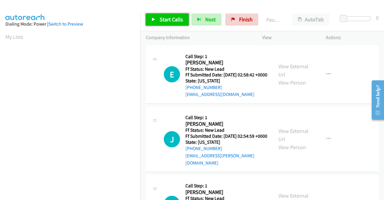
click at [171, 18] on span "Start Calls" at bounding box center [171, 19] width 23 height 7
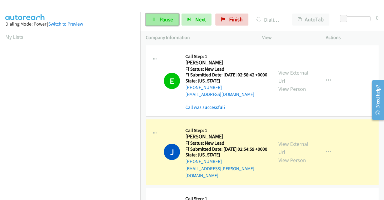
click at [169, 20] on span "Pause" at bounding box center [167, 19] width 14 height 7
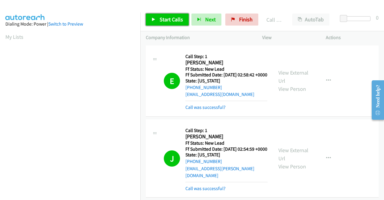
click at [157, 20] on link "Start Calls" at bounding box center [167, 20] width 43 height 12
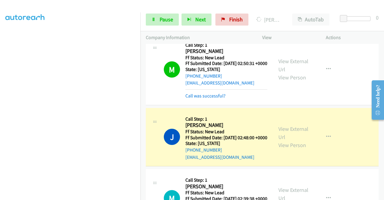
scroll to position [137, 0]
click at [159, 26] on div "Start Calls Pause Next Finish Dialing John Dickson AutoTab AutoTab 0" at bounding box center [262, 19] width 244 height 23
click at [159, 20] on link "Pause" at bounding box center [162, 20] width 33 height 12
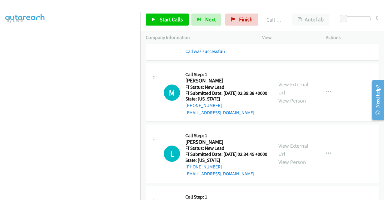
scroll to position [360, 0]
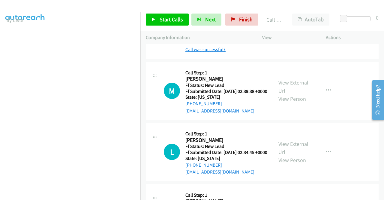
click at [214, 52] on link "Call was successful?" at bounding box center [205, 50] width 40 height 6
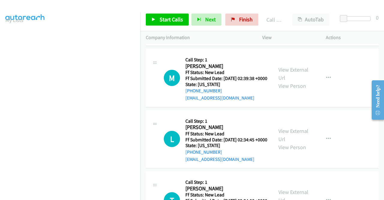
scroll to position [354, 0]
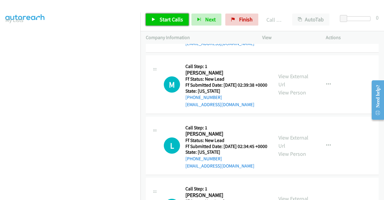
click at [165, 23] on link "Start Calls" at bounding box center [167, 20] width 43 height 12
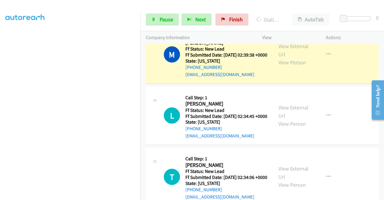
scroll to position [0, 0]
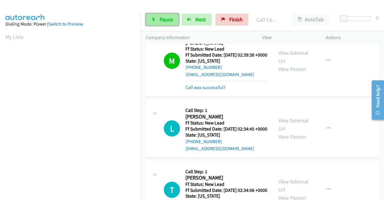
click at [163, 21] on span "Pause" at bounding box center [167, 19] width 14 height 7
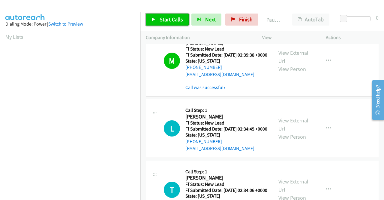
click at [179, 15] on link "Start Calls" at bounding box center [167, 20] width 43 height 12
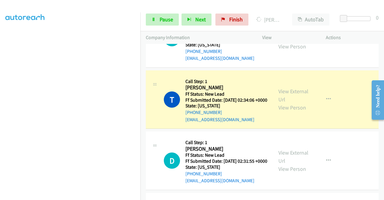
scroll to position [137, 0]
click at [158, 17] on link "Pause" at bounding box center [162, 20] width 33 height 12
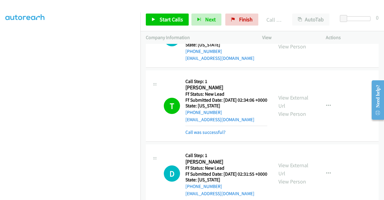
click at [173, 27] on div "Start Calls Pause Next Finish Call Completed AutoTab AutoTab 0" at bounding box center [262, 19] width 244 height 23
click at [173, 21] on span "Start Calls" at bounding box center [171, 19] width 23 height 7
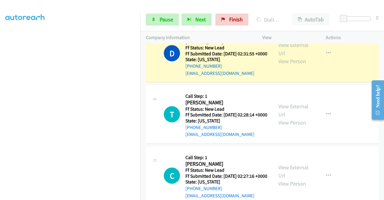
scroll to position [0, 0]
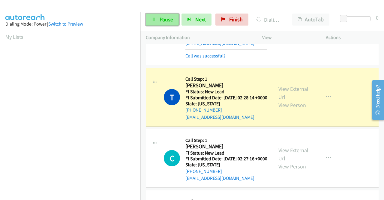
click at [168, 17] on span "Pause" at bounding box center [167, 19] width 14 height 7
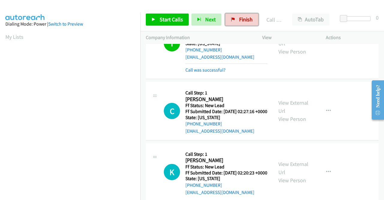
drag, startPoint x: 240, startPoint y: 19, endPoint x: 217, endPoint y: 30, distance: 25.2
click at [240, 19] on span "Finish" at bounding box center [246, 19] width 14 height 7
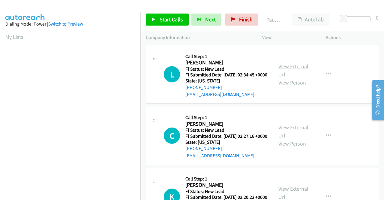
click at [296, 67] on link "View External Url" at bounding box center [294, 70] width 30 height 15
click at [293, 135] on link "View External Url" at bounding box center [294, 131] width 30 height 15
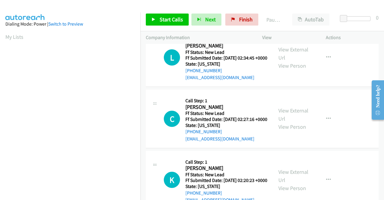
scroll to position [30, 0]
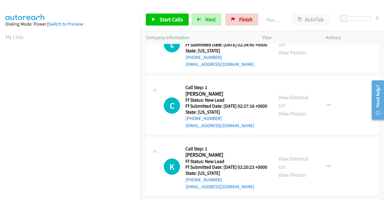
click at [287, 177] on div "View External Url View Person" at bounding box center [294, 166] width 31 height 24
click at [288, 170] on link "View External Url" at bounding box center [294, 162] width 30 height 15
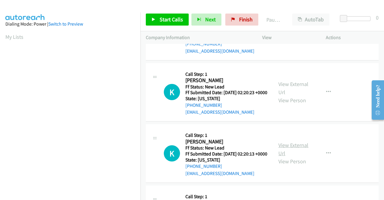
scroll to position [120, 0]
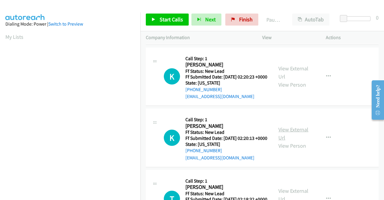
click at [287, 141] on link "View External Url" at bounding box center [294, 133] width 30 height 15
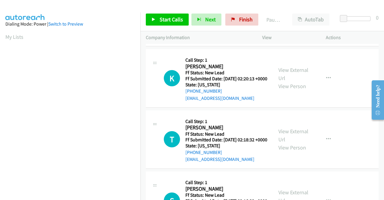
scroll to position [180, 0]
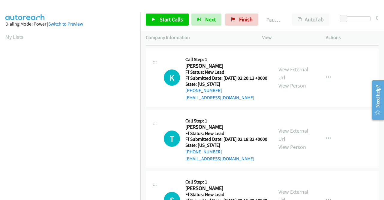
click at [292, 142] on link "View External Url" at bounding box center [294, 134] width 30 height 15
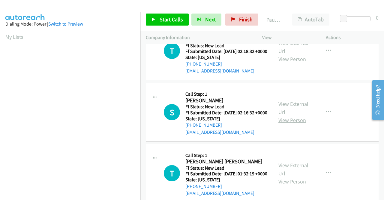
scroll to position [270, 0]
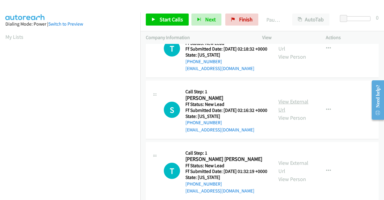
click at [291, 113] on link "View External Url" at bounding box center [294, 105] width 30 height 15
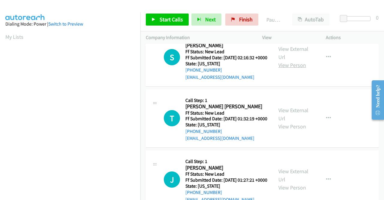
scroll to position [330, 0]
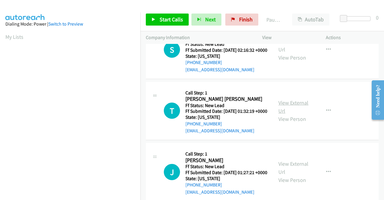
click at [294, 114] on link "View External Url" at bounding box center [294, 106] width 30 height 15
click at [163, 21] on span "Start Calls" at bounding box center [171, 19] width 23 height 7
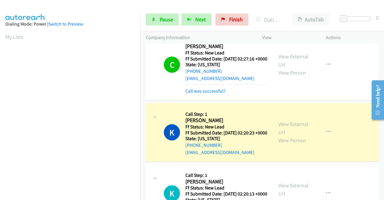
scroll to position [137, 0]
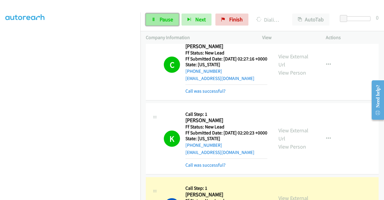
click at [163, 20] on span "Pause" at bounding box center [167, 19] width 14 height 7
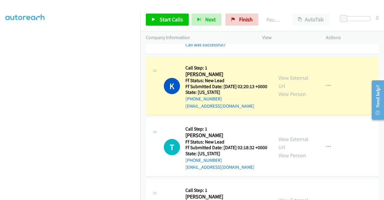
scroll to position [0, 0]
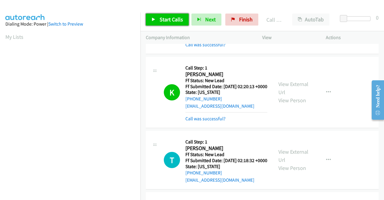
click at [176, 17] on span "Start Calls" at bounding box center [171, 19] width 23 height 7
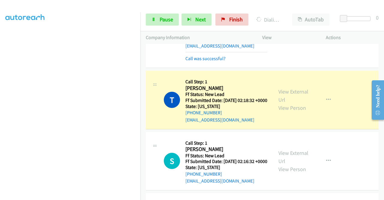
scroll to position [300, 0]
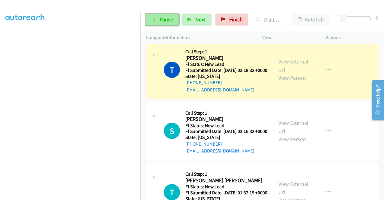
click at [155, 22] on link "Pause" at bounding box center [162, 20] width 33 height 12
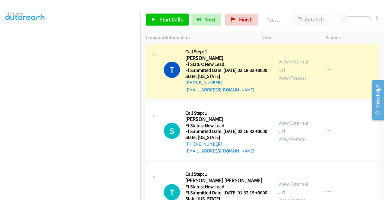
scroll to position [0, 0]
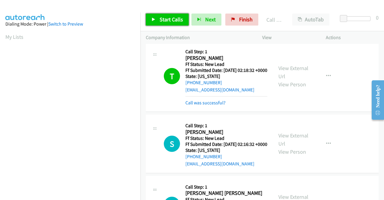
click at [166, 18] on span "Start Calls" at bounding box center [171, 19] width 23 height 7
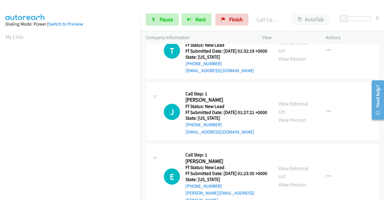
scroll to position [480, 0]
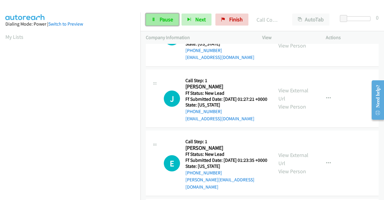
click at [158, 15] on link "Pause" at bounding box center [162, 20] width 33 height 12
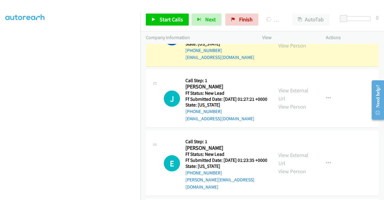
scroll to position [0, 0]
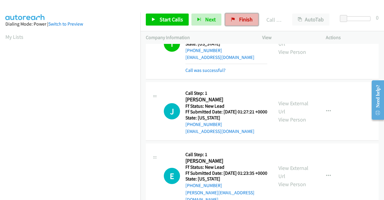
click at [240, 20] on span "Finish" at bounding box center [246, 19] width 14 height 7
